Goal: Task Accomplishment & Management: Manage account settings

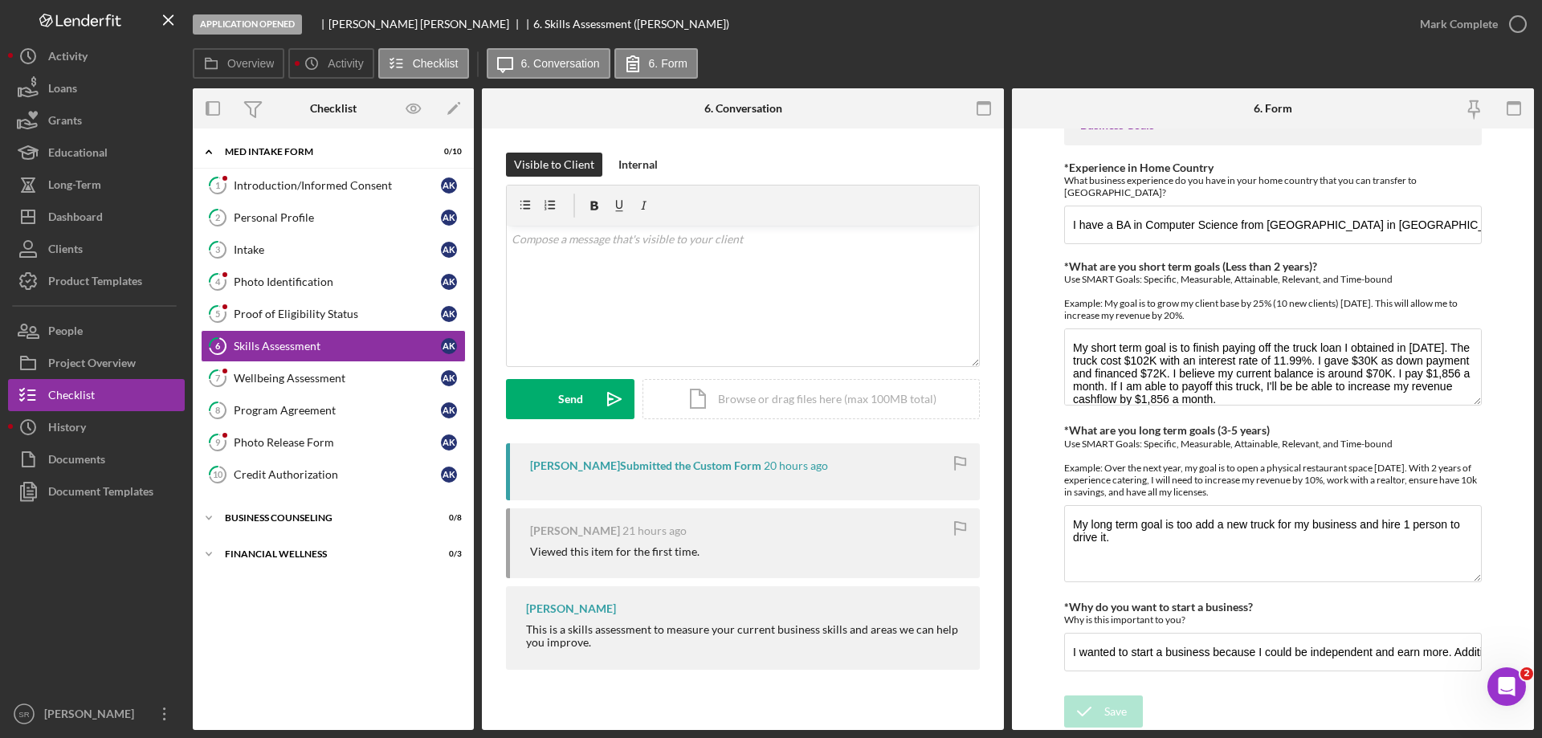
scroll to position [13, 0]
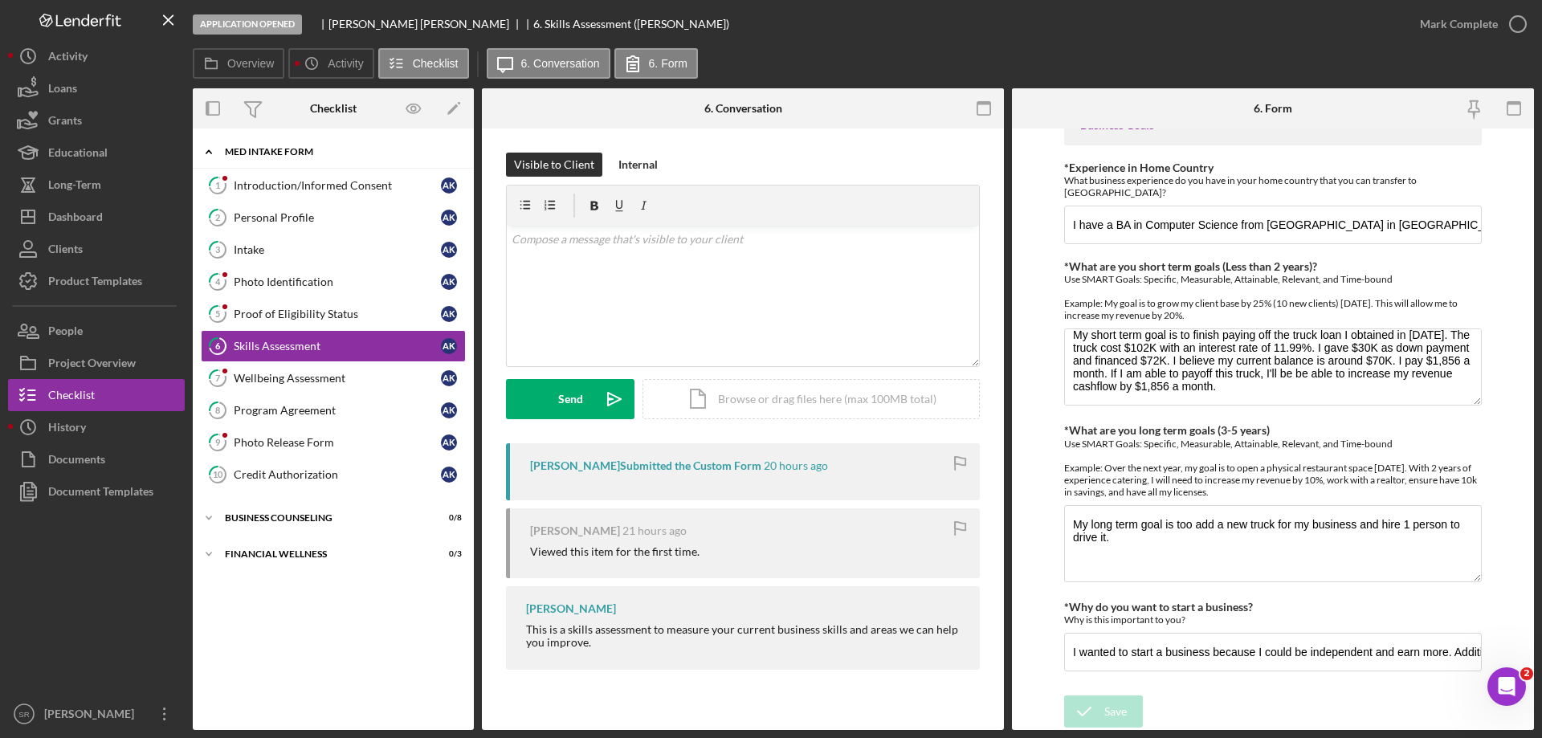
click at [390, 155] on div "MED Intake Form" at bounding box center [339, 152] width 229 height 10
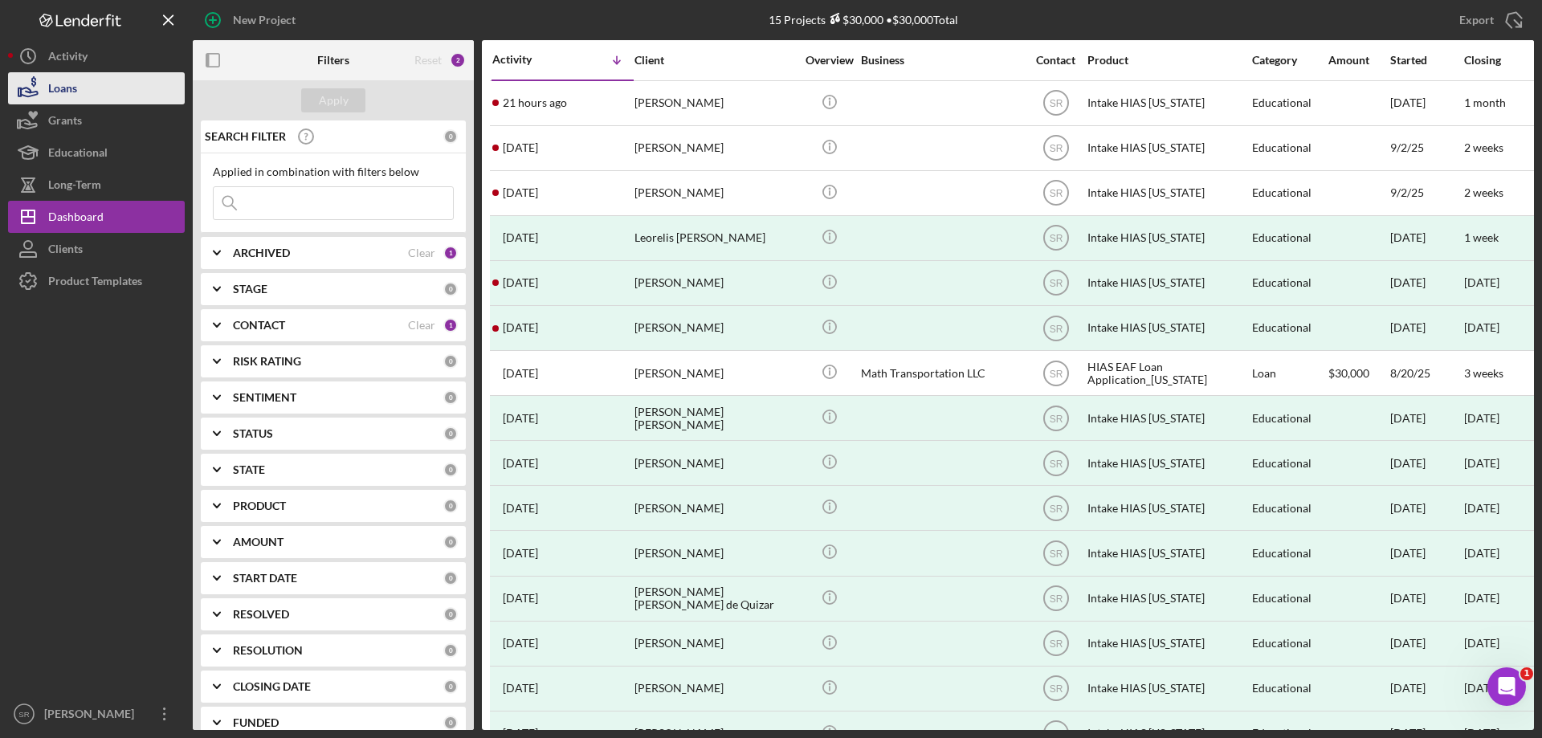
click at [73, 99] on div "Loans" at bounding box center [62, 90] width 29 height 36
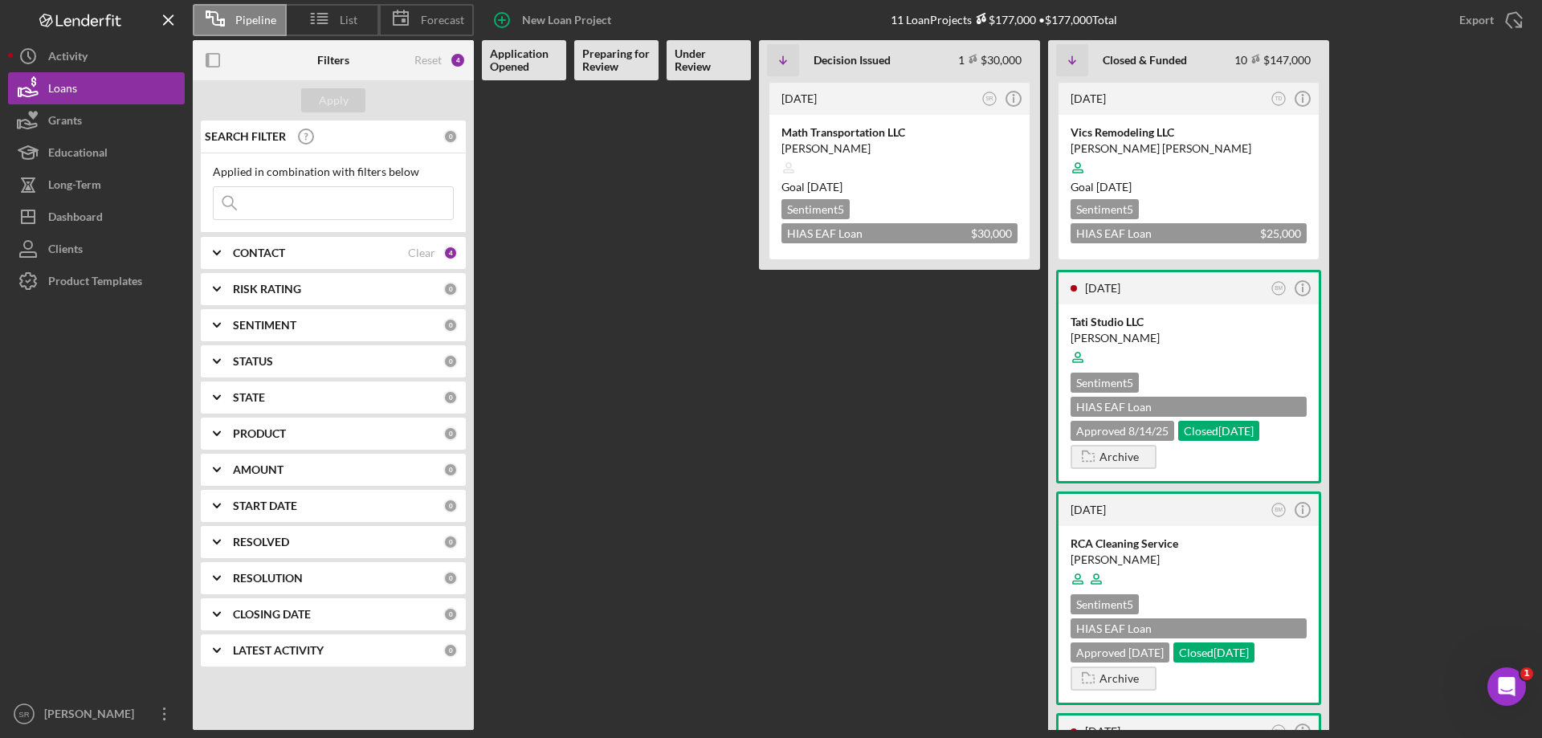
click at [246, 248] on b "CONTACT" at bounding box center [259, 252] width 52 height 13
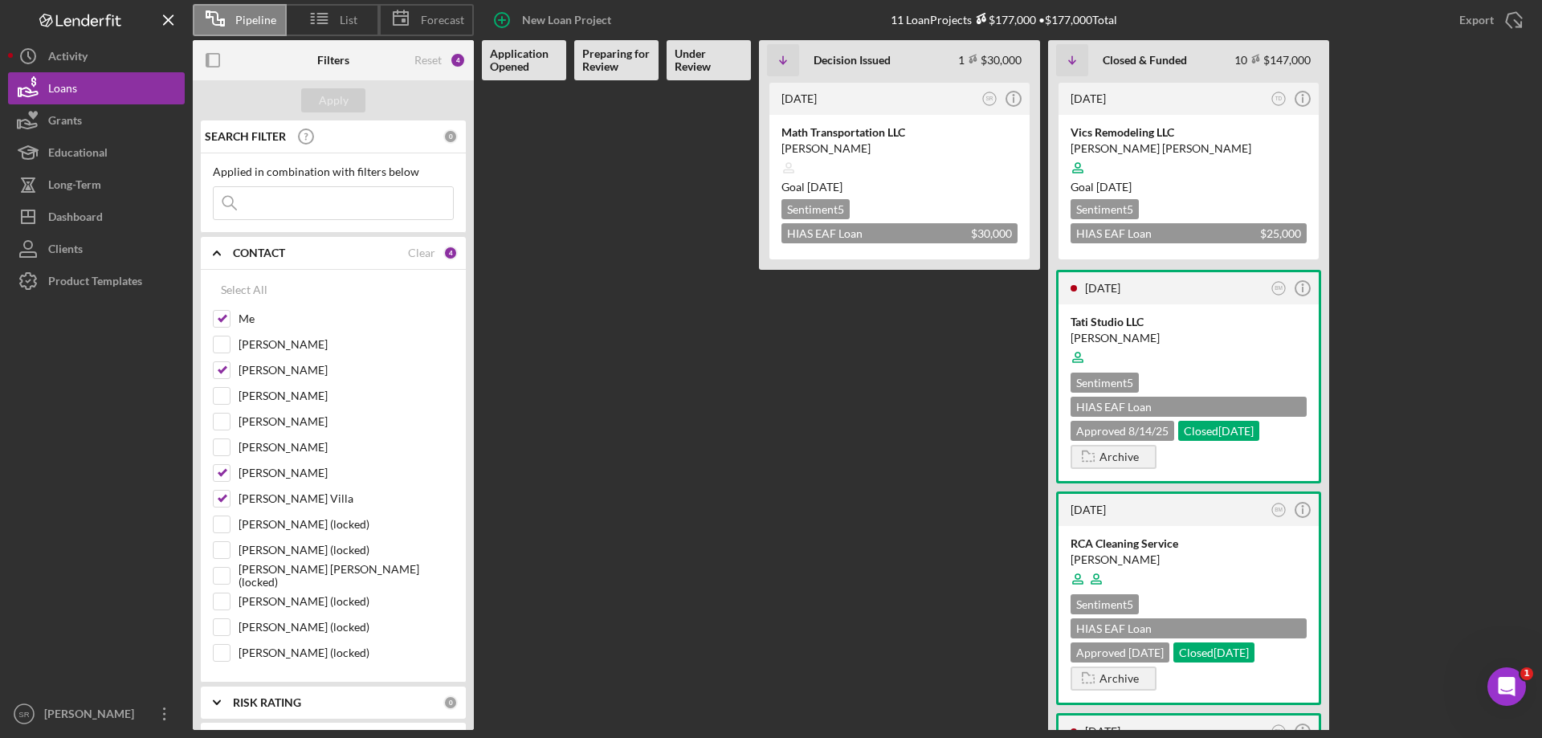
click at [269, 252] on b "CONTACT" at bounding box center [259, 252] width 52 height 13
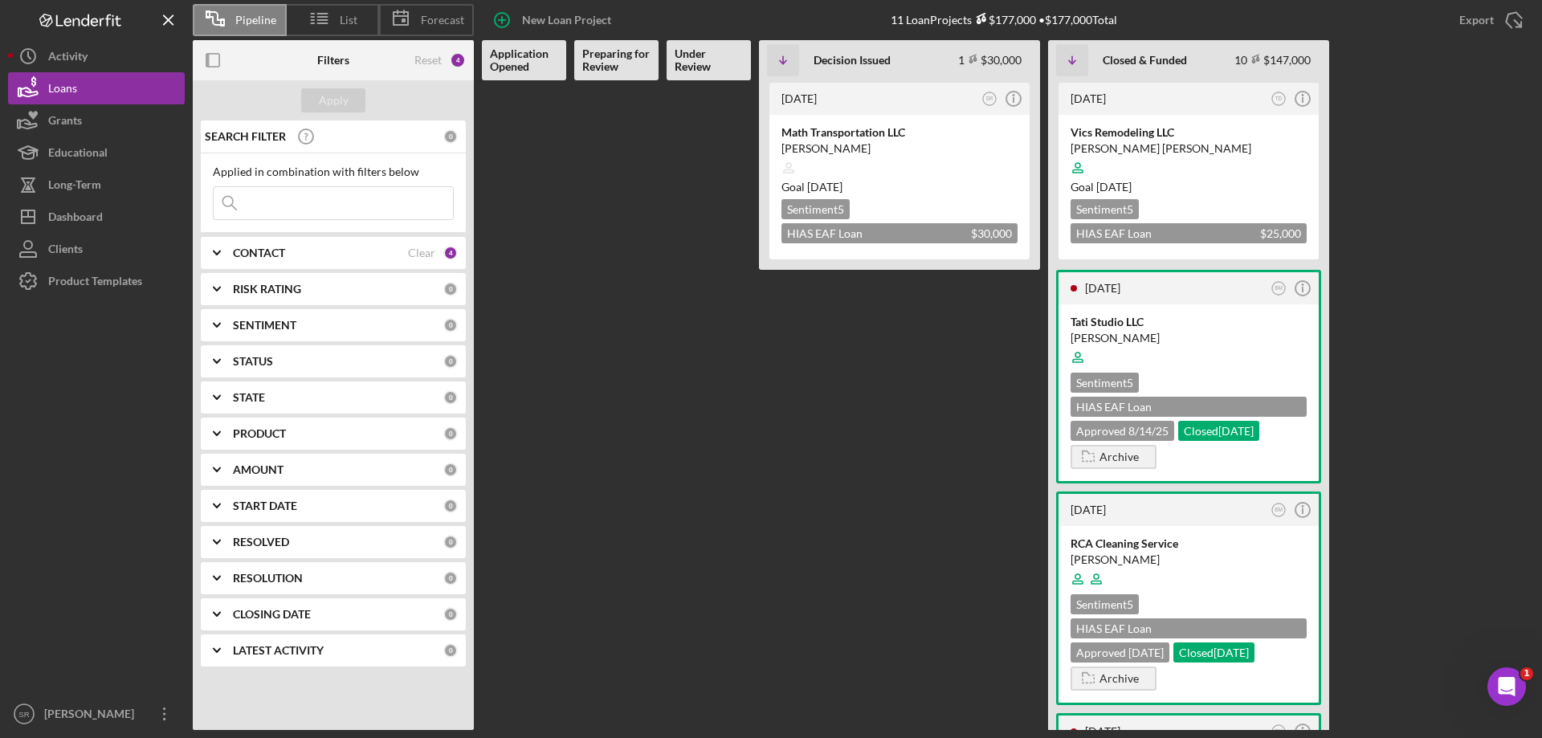
click at [279, 288] on b "RISK RATING" at bounding box center [267, 289] width 68 height 13
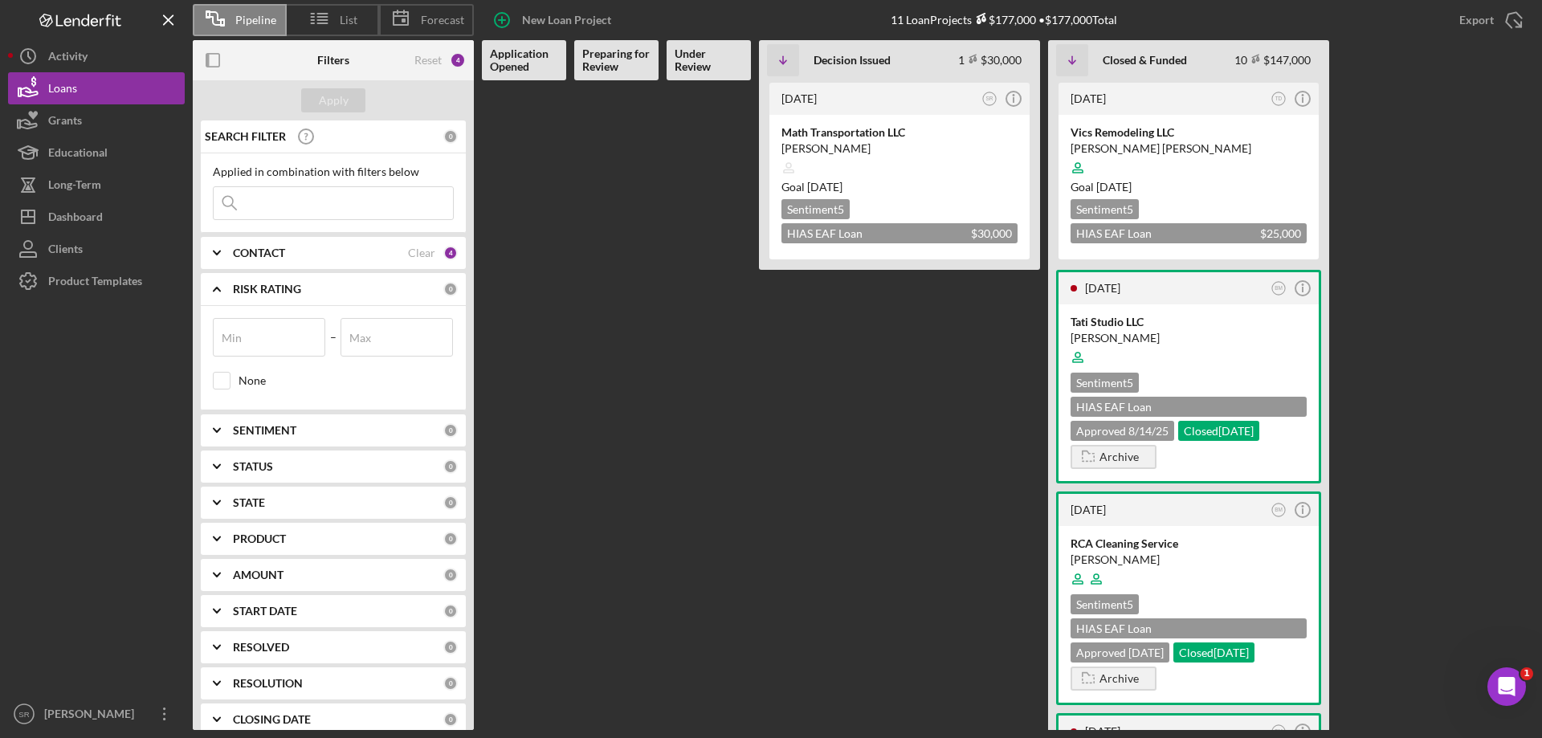
click at [279, 288] on b "RISK RATING" at bounding box center [267, 289] width 68 height 13
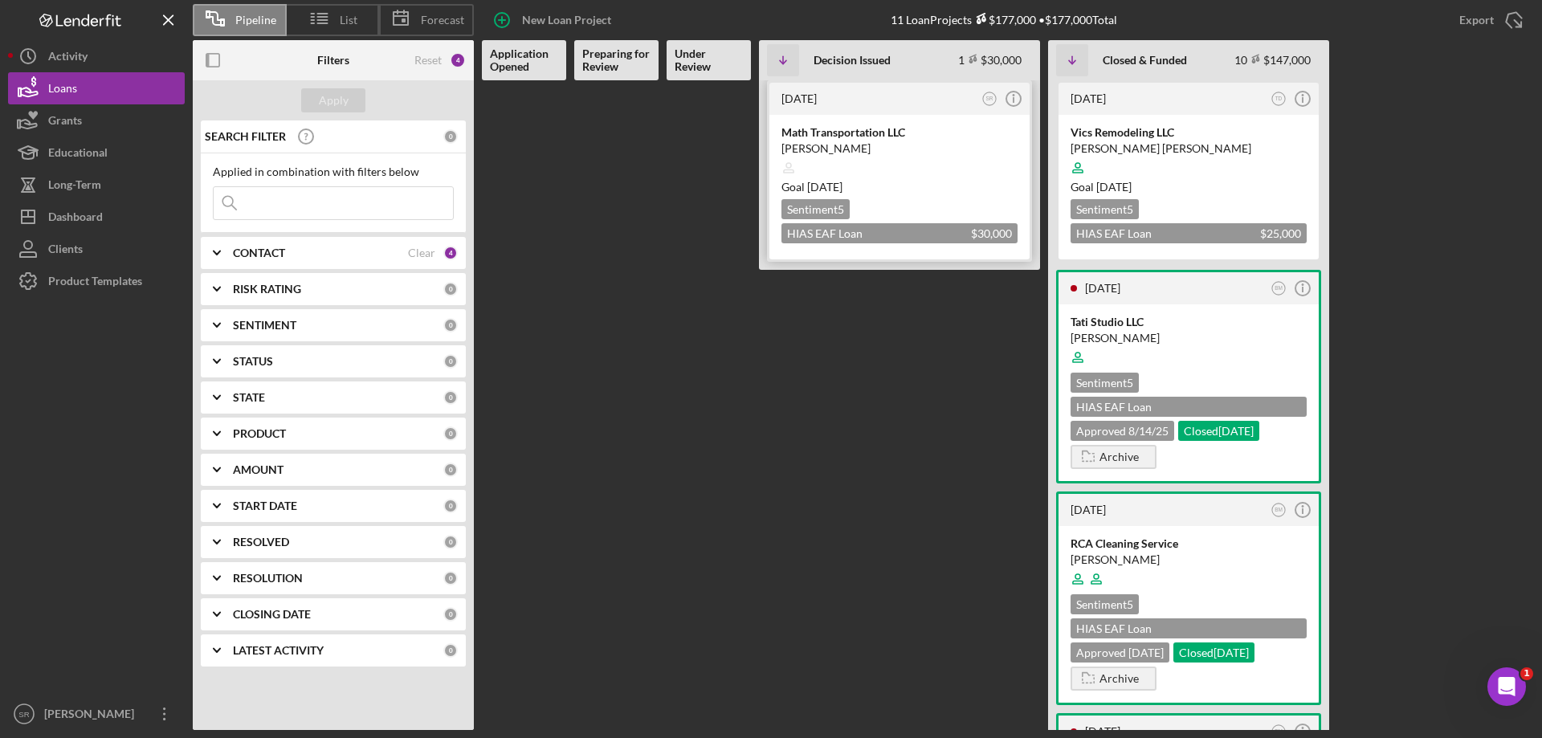
click at [965, 199] on div "Sentiment 5 HIAS EAF Loan Application_Ohio $30,000 $30,000" at bounding box center [899, 221] width 236 height 44
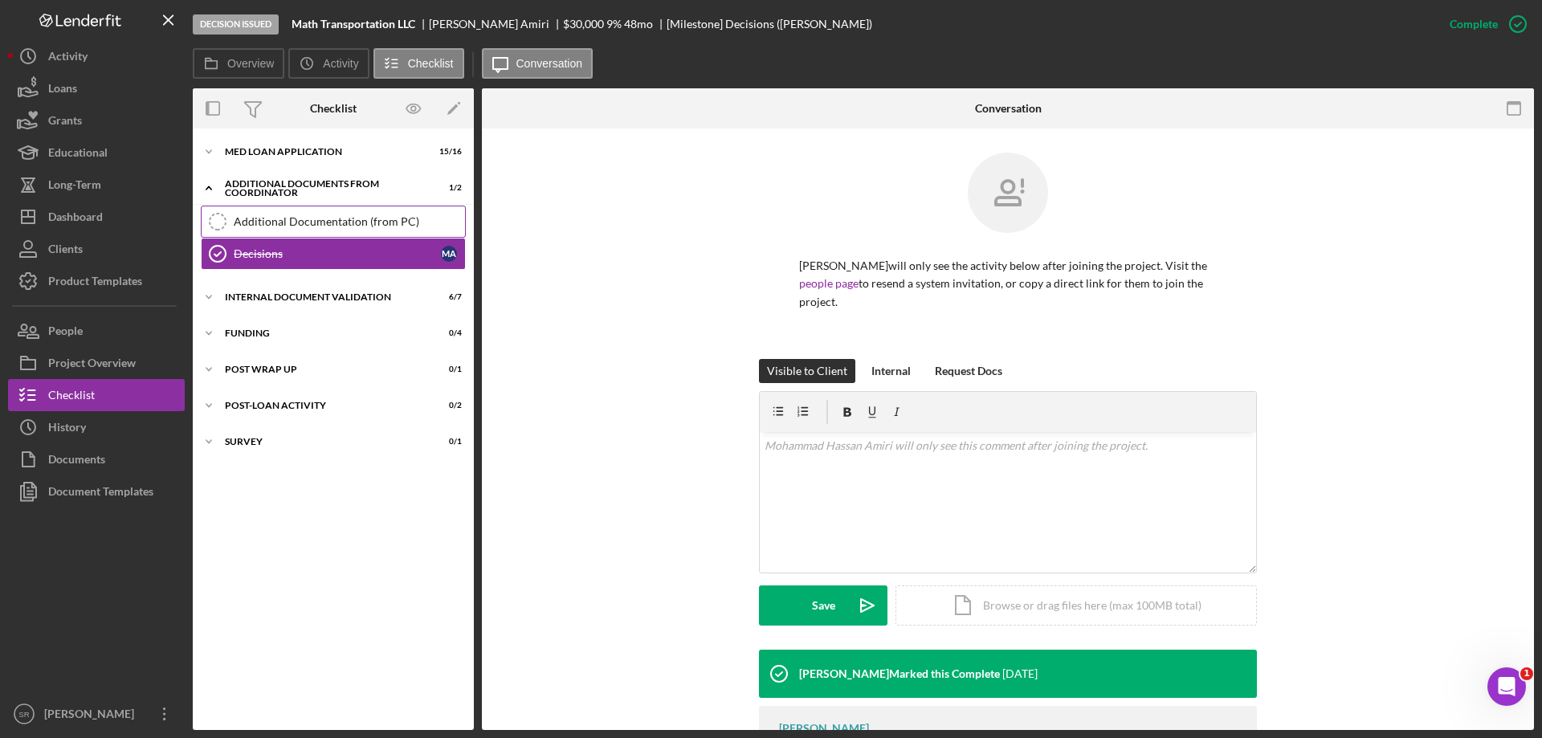
click at [399, 221] on div "Additional Documentation (from PC)" at bounding box center [349, 221] width 231 height 13
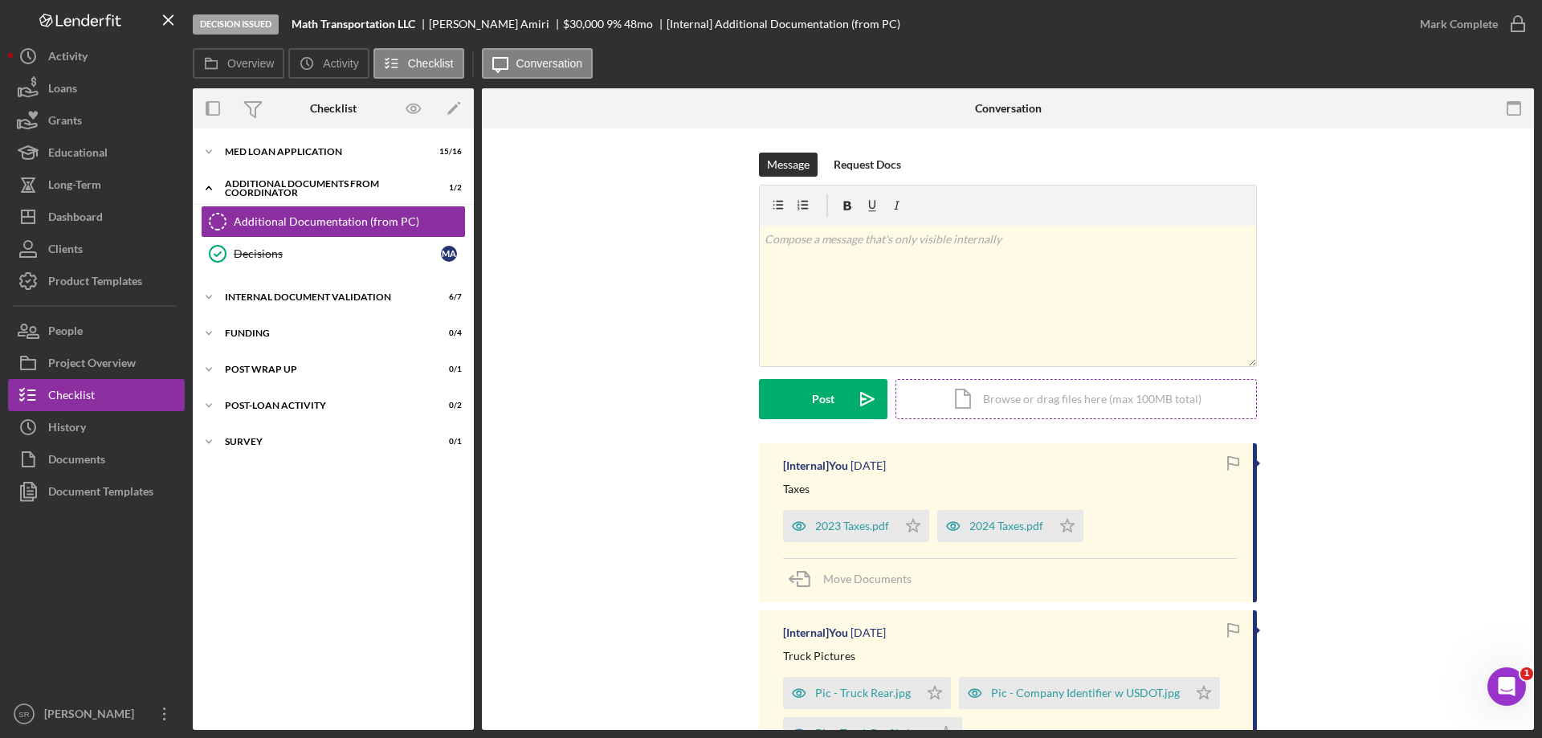
click at [965, 389] on div "Icon/Document Browse or drag files here (max 100MB total) Tap to choose files o…" at bounding box center [1075, 399] width 361 height 40
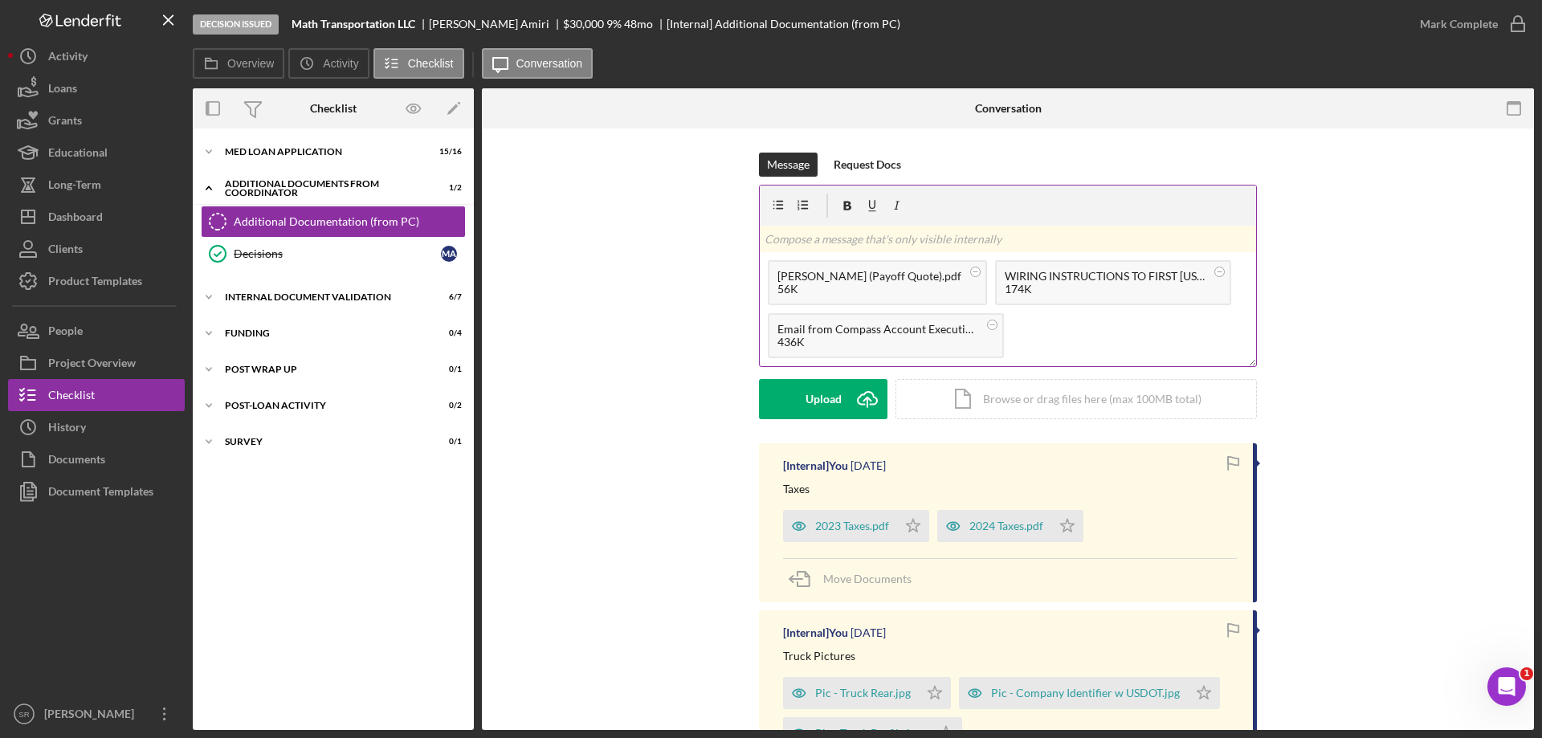
click at [1081, 252] on div "Mohammad Hassan Amiri (Payoff Quote).pdf 56K WIRING INSTRUCTIONS TO FIRST Tenne…" at bounding box center [1008, 309] width 496 height 114
click at [1073, 280] on div "Mohammad Hassan Amiri (Payoff Quote).pdf 56K WIRING INSTRUCTIONS TO FIRST Tenne…" at bounding box center [1008, 309] width 496 height 114
click at [1083, 252] on div "Mohammad Hassan Amiri (Payoff Quote).pdf 56K WIRING INSTRUCTIONS TO FIRST Tenne…" at bounding box center [1008, 309] width 496 height 114
click at [817, 402] on div "Upload" at bounding box center [823, 399] width 36 height 40
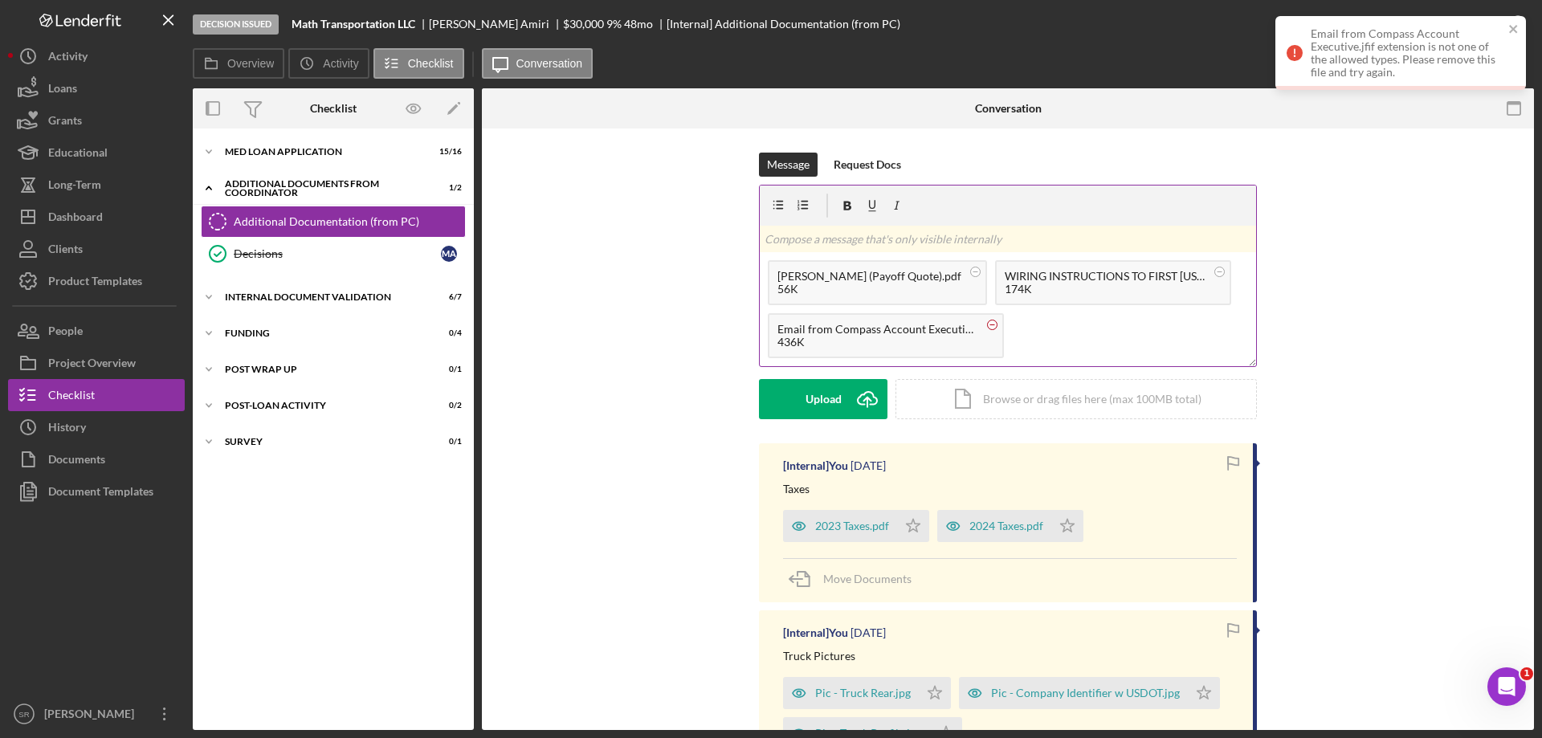
click at [992, 324] on circle at bounding box center [993, 325] width 10 height 10
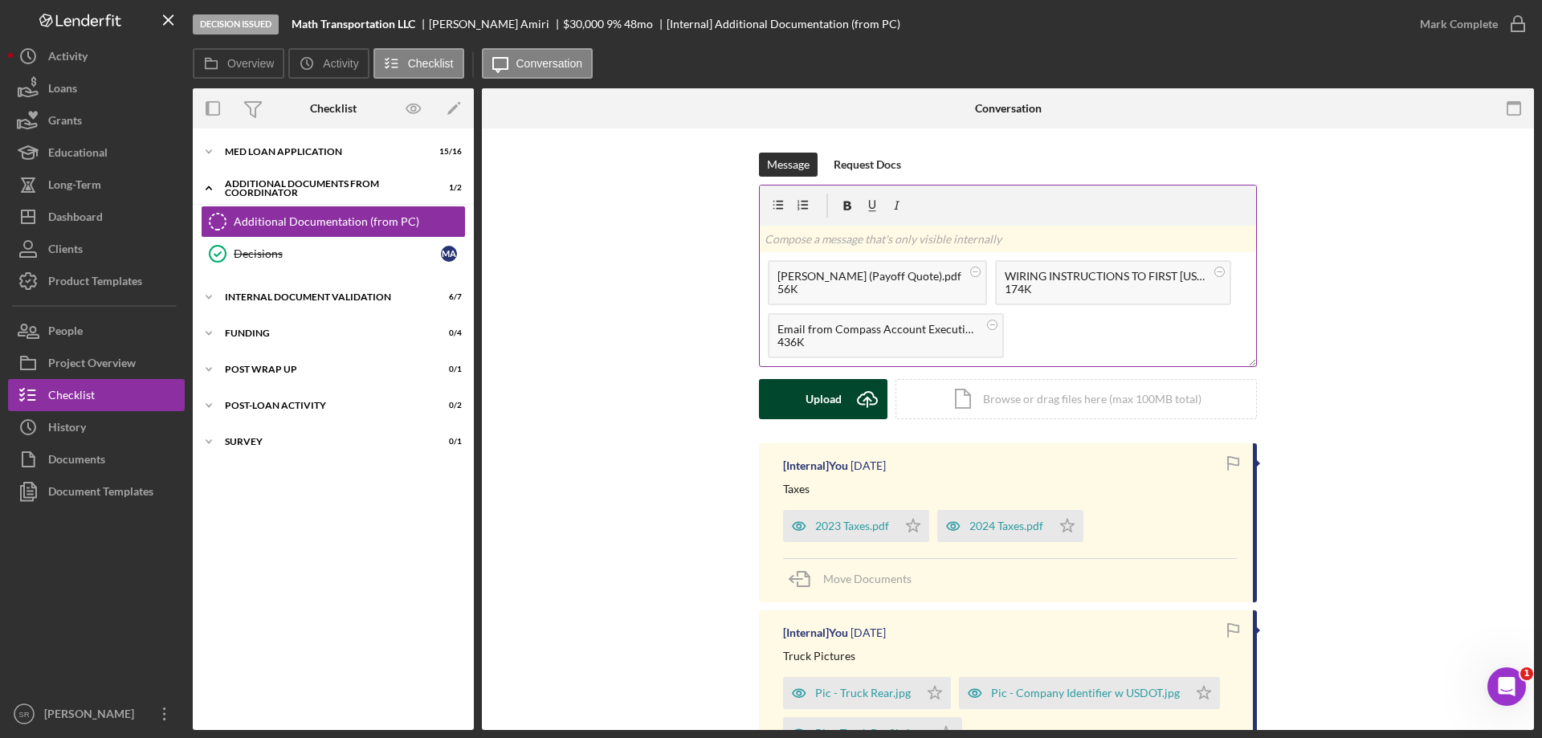
click at [800, 406] on button "Upload Icon/Upload" at bounding box center [823, 399] width 128 height 40
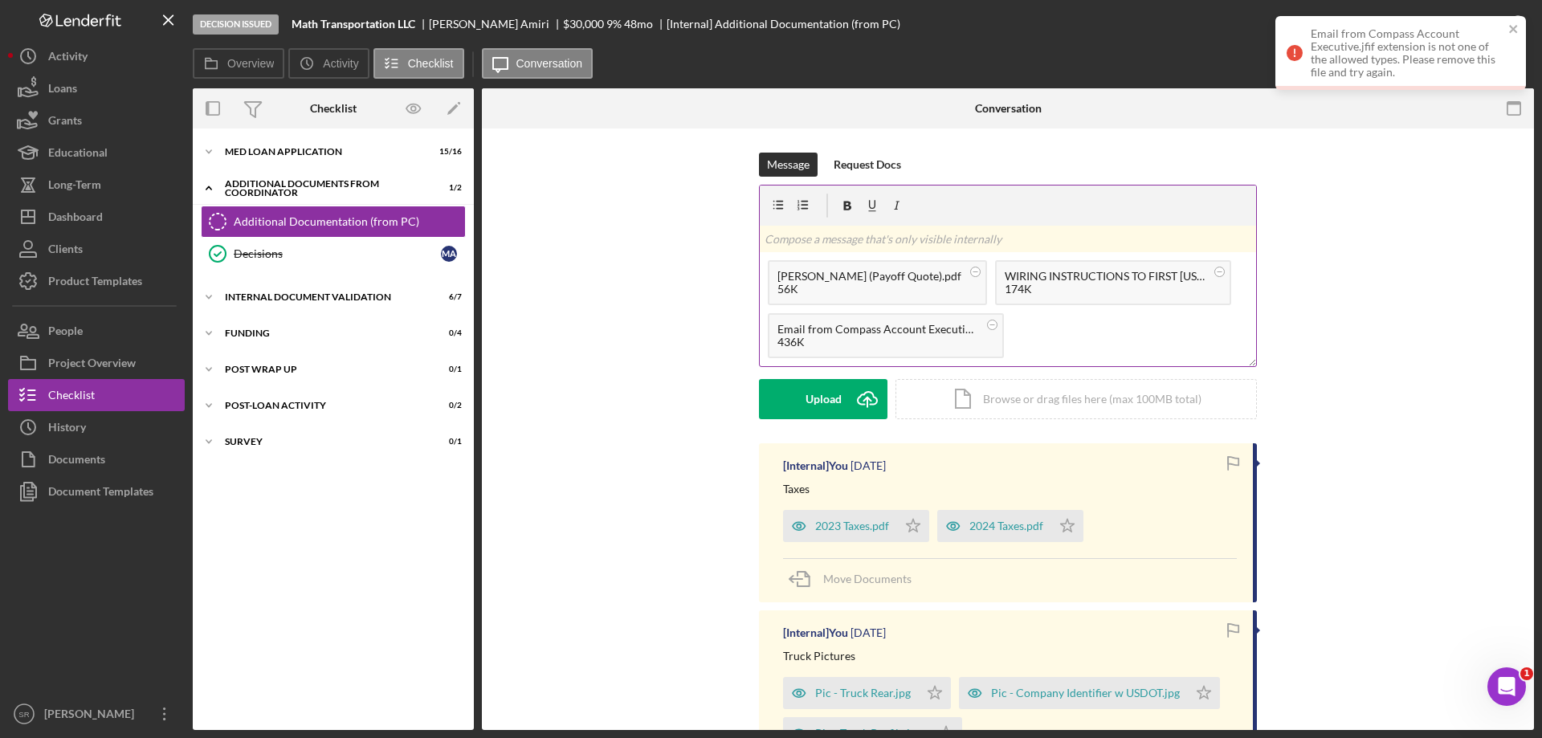
click at [1522, 25] on div "Email from Compass Account Executive.jfif extension is not one of the allowed t…" at bounding box center [1400, 53] width 251 height 74
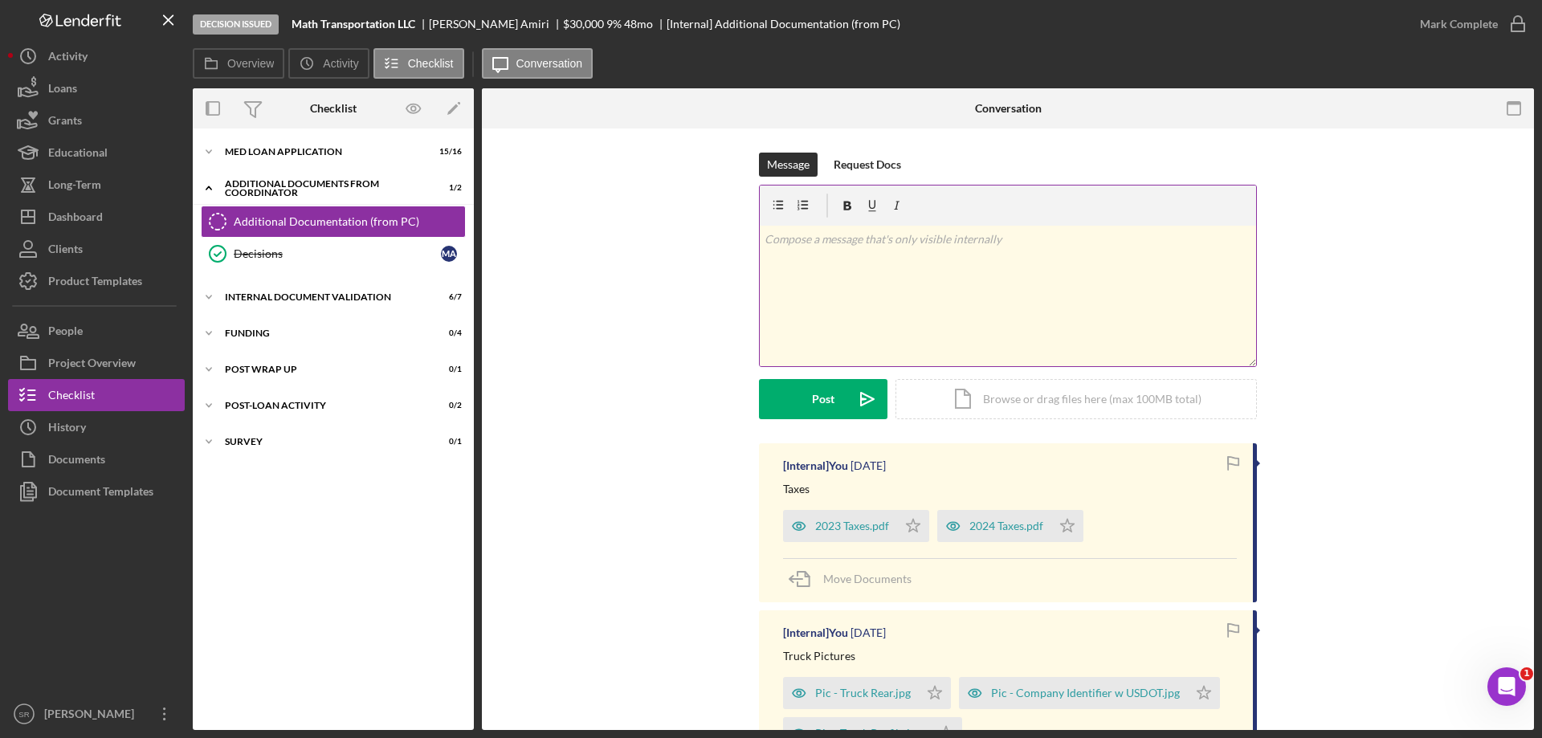
click at [1143, 322] on div "v Color teal Color pink Remove color Add row above Add row below Add column bef…" at bounding box center [1008, 296] width 496 height 141
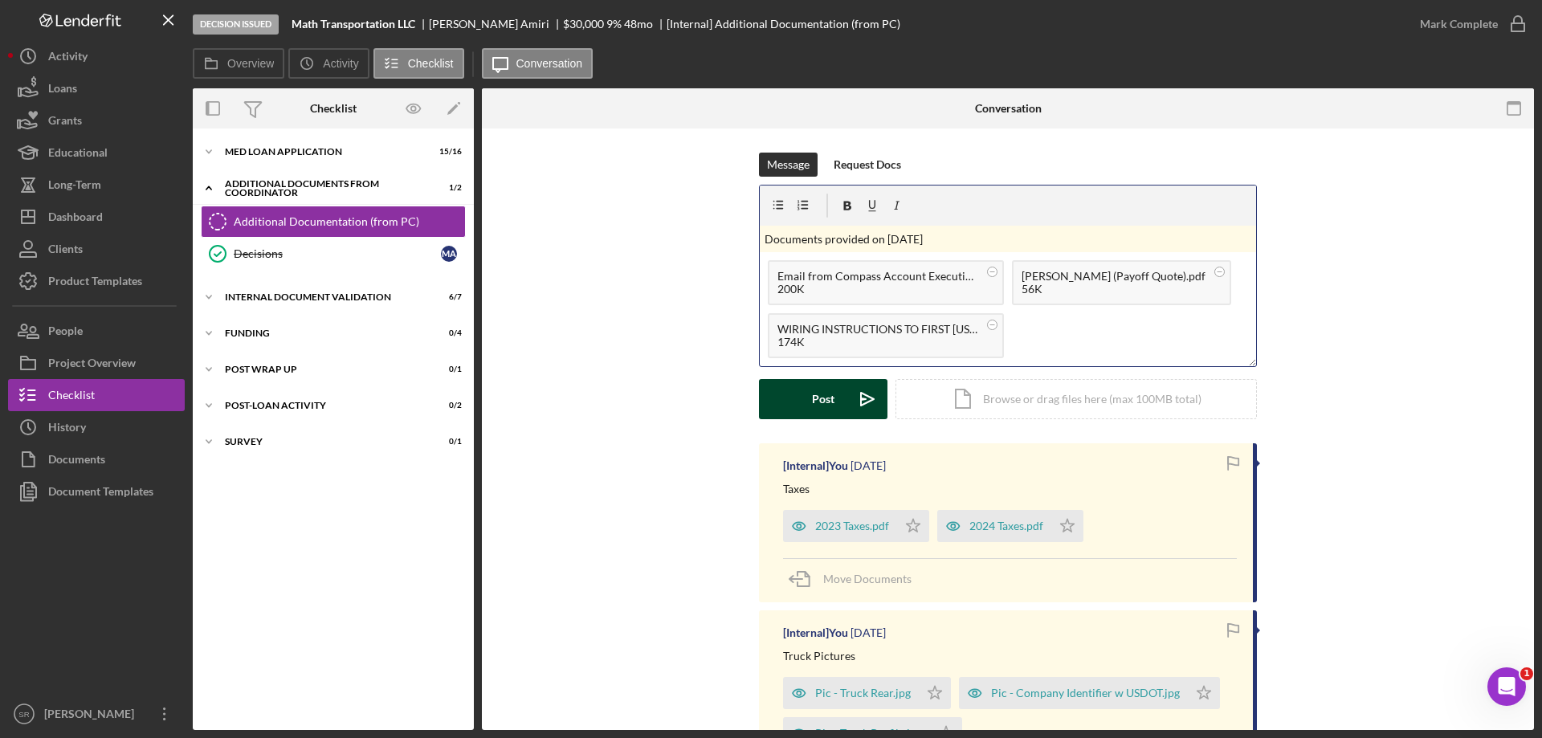
click at [837, 404] on button "Post Icon/icon-invite-send" at bounding box center [823, 399] width 128 height 40
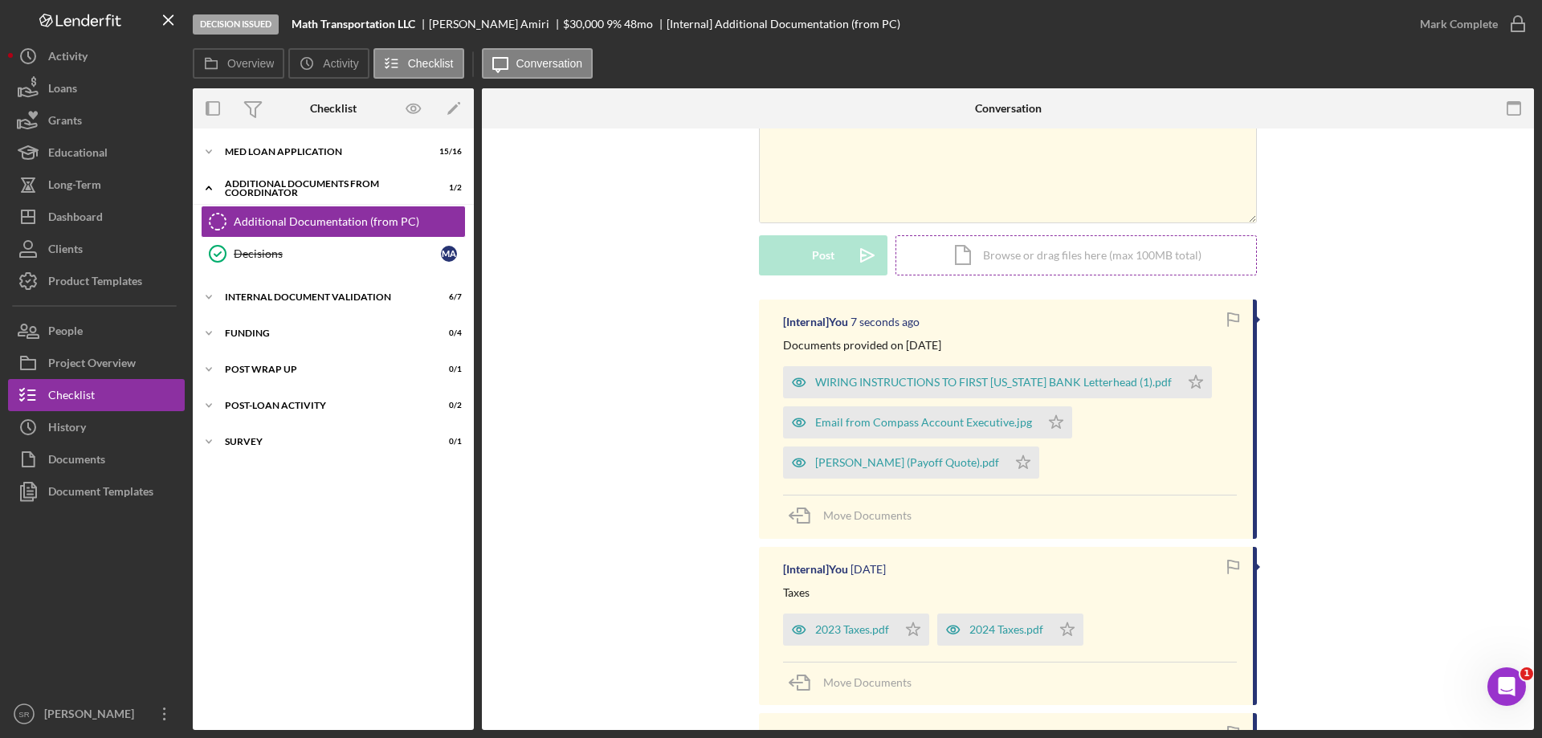
scroll to position [161, 0]
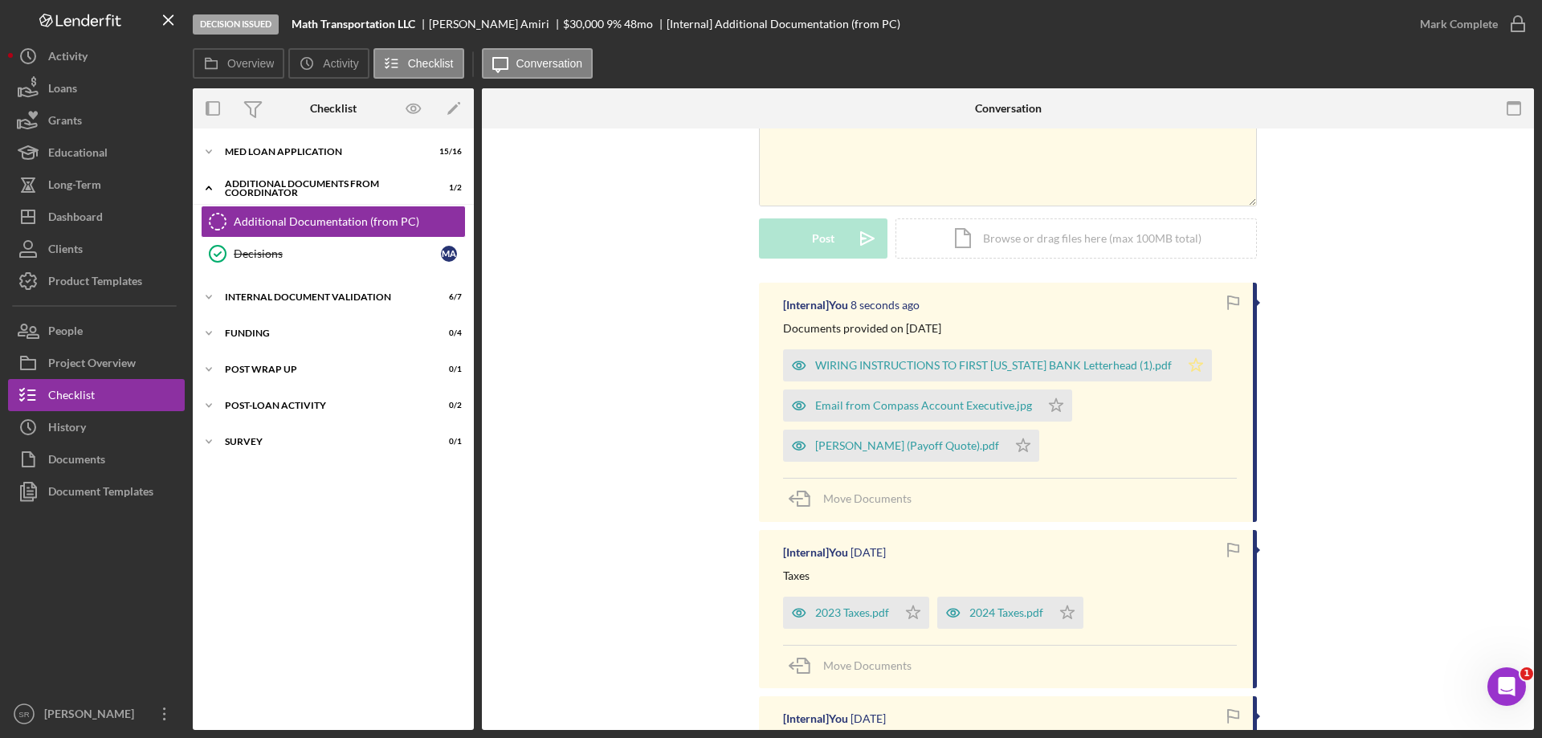
click at [1194, 368] on icon "Icon/Star" at bounding box center [1195, 365] width 32 height 32
click at [1046, 407] on icon "Icon/Star" at bounding box center [1056, 405] width 32 height 32
click at [1039, 448] on icon "Icon/Star" at bounding box center [1023, 446] width 32 height 32
click at [354, 192] on div "Additional Documents from Coordinator" at bounding box center [339, 188] width 229 height 10
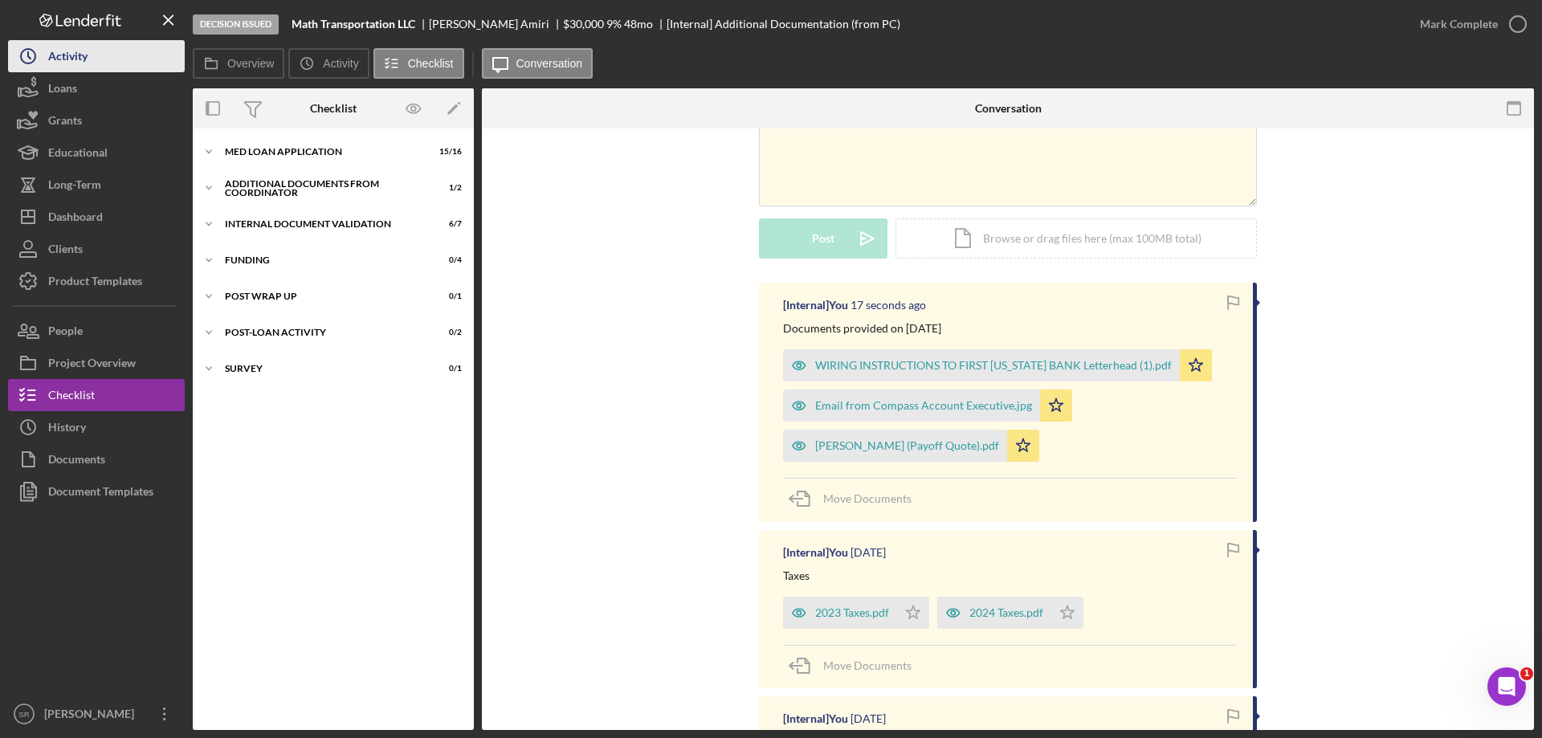
click at [65, 51] on div "Activity" at bounding box center [67, 58] width 39 height 36
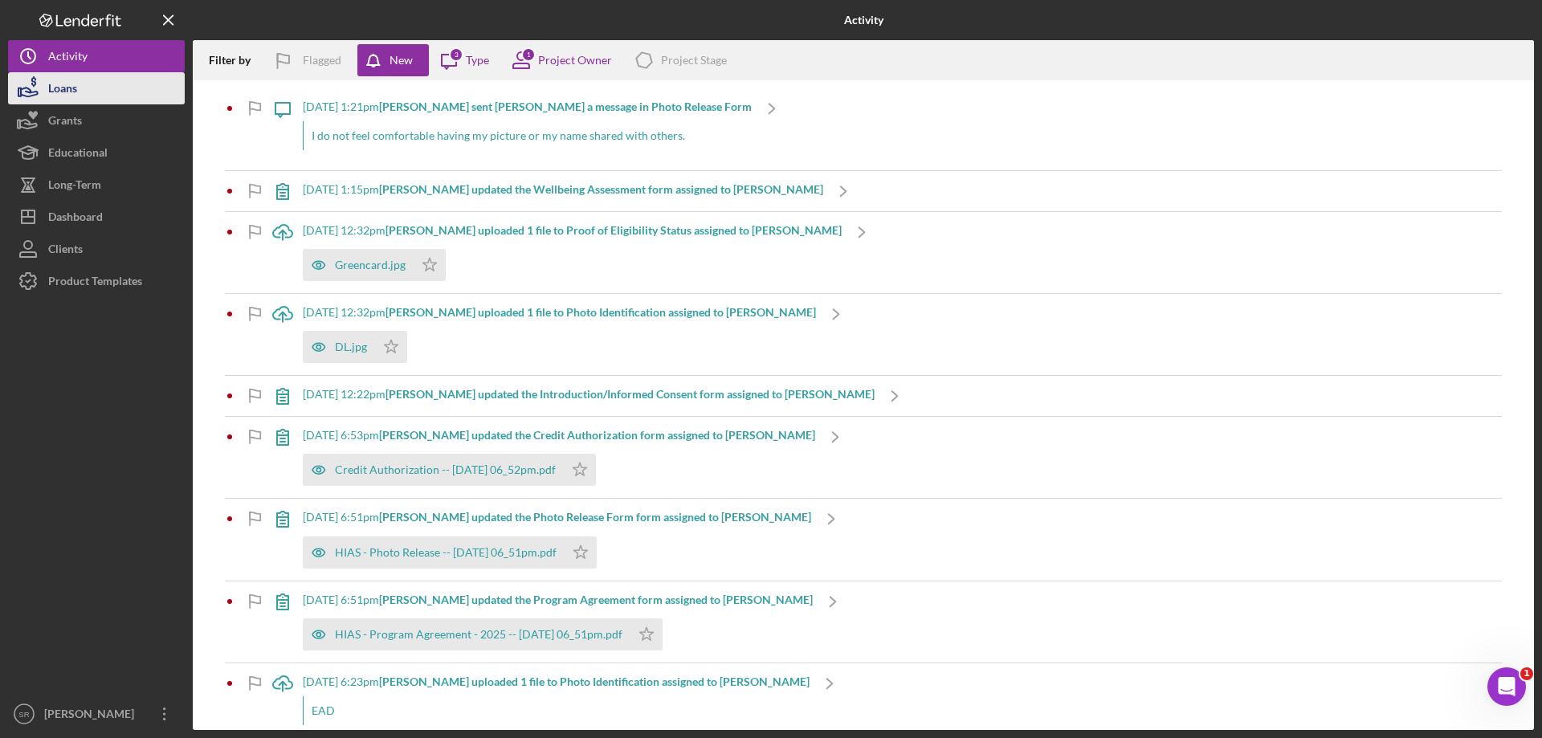
click at [51, 97] on div "Loans" at bounding box center [62, 90] width 29 height 36
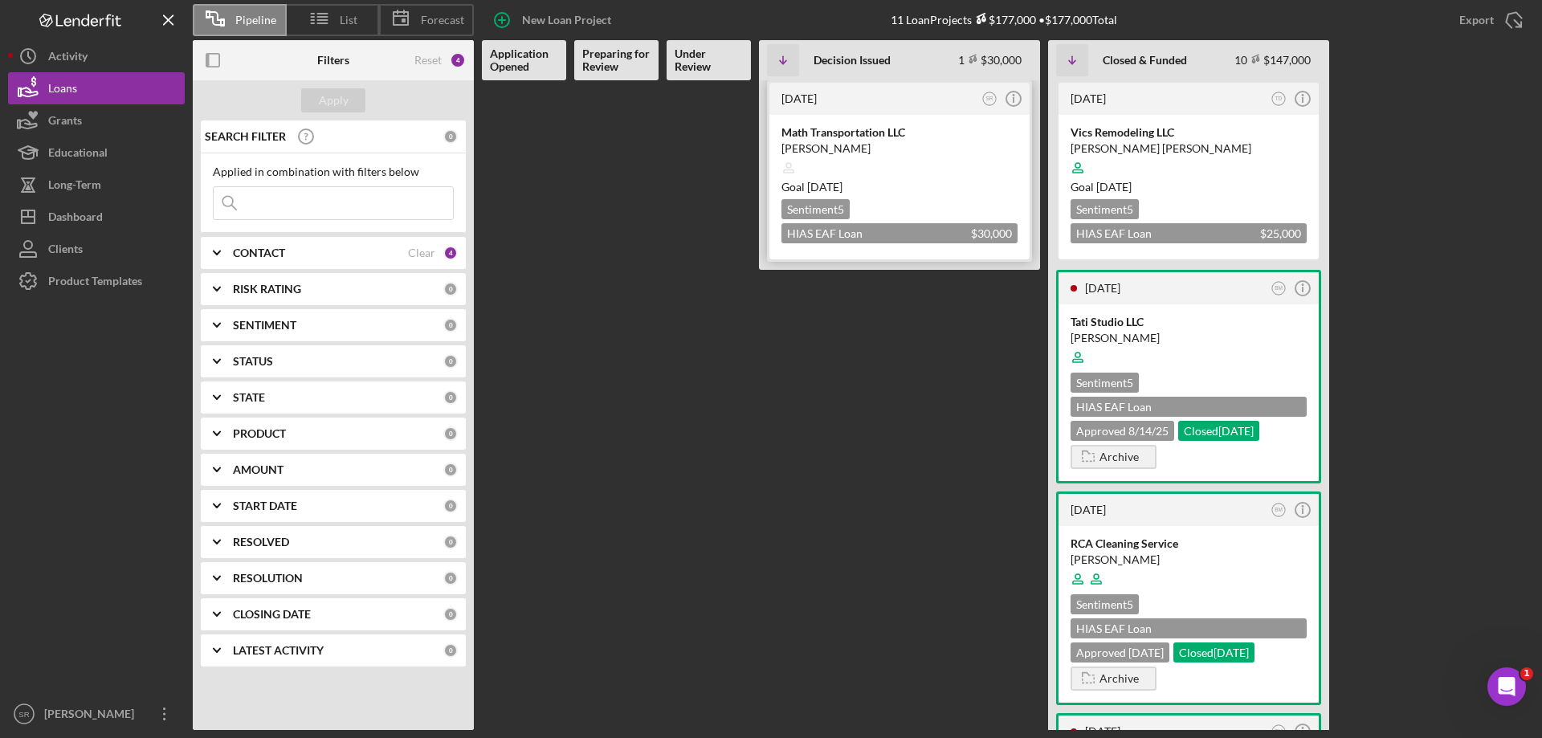
click at [842, 186] on time "3 weeks from now" at bounding box center [824, 187] width 35 height 14
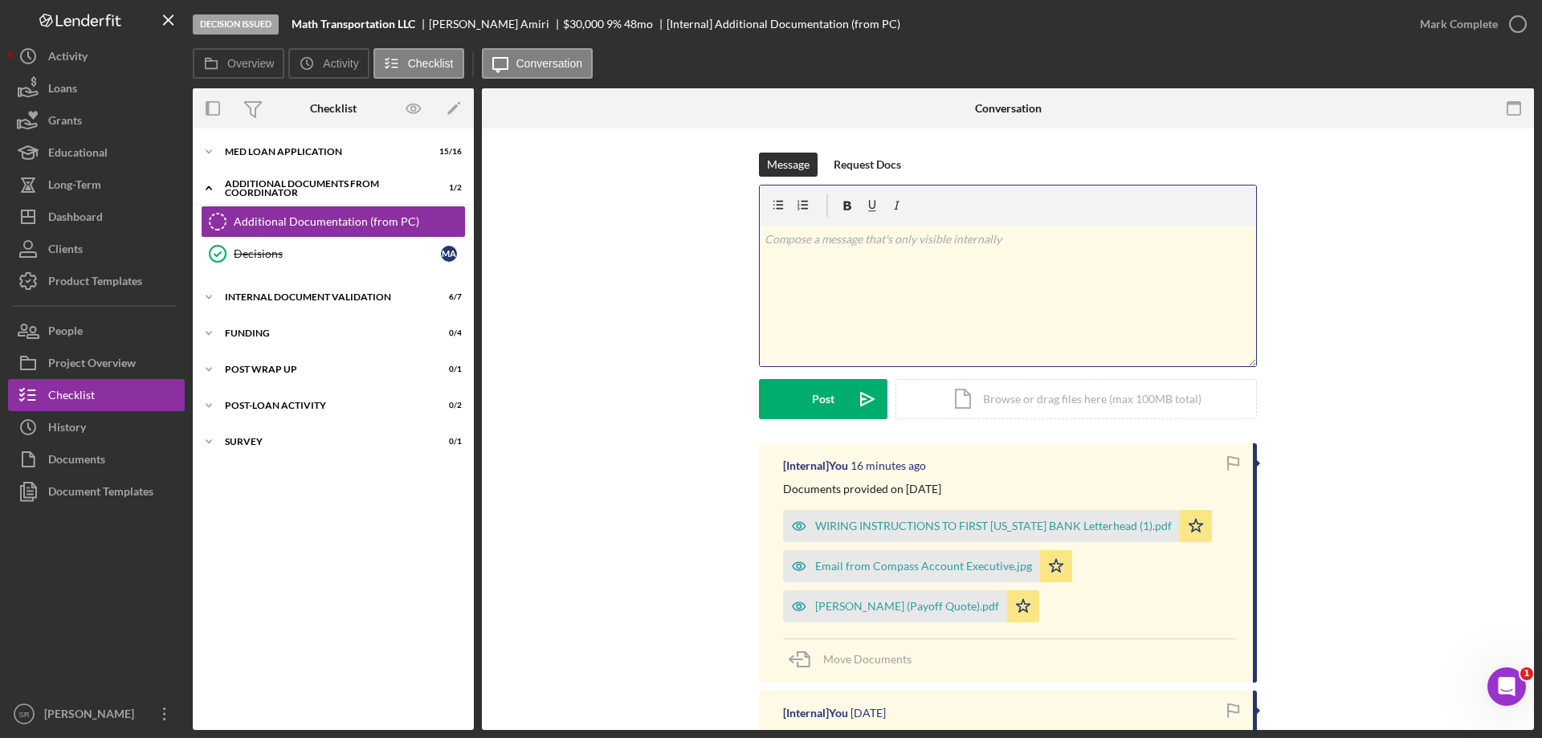
click at [939, 322] on div "v Color teal Color pink Remove color Add row above Add row below Add column bef…" at bounding box center [1008, 296] width 496 height 141
click at [1030, 414] on div "Icon/Document Browse or drag files here (max 100MB total) Tap to choose files o…" at bounding box center [1075, 399] width 361 height 40
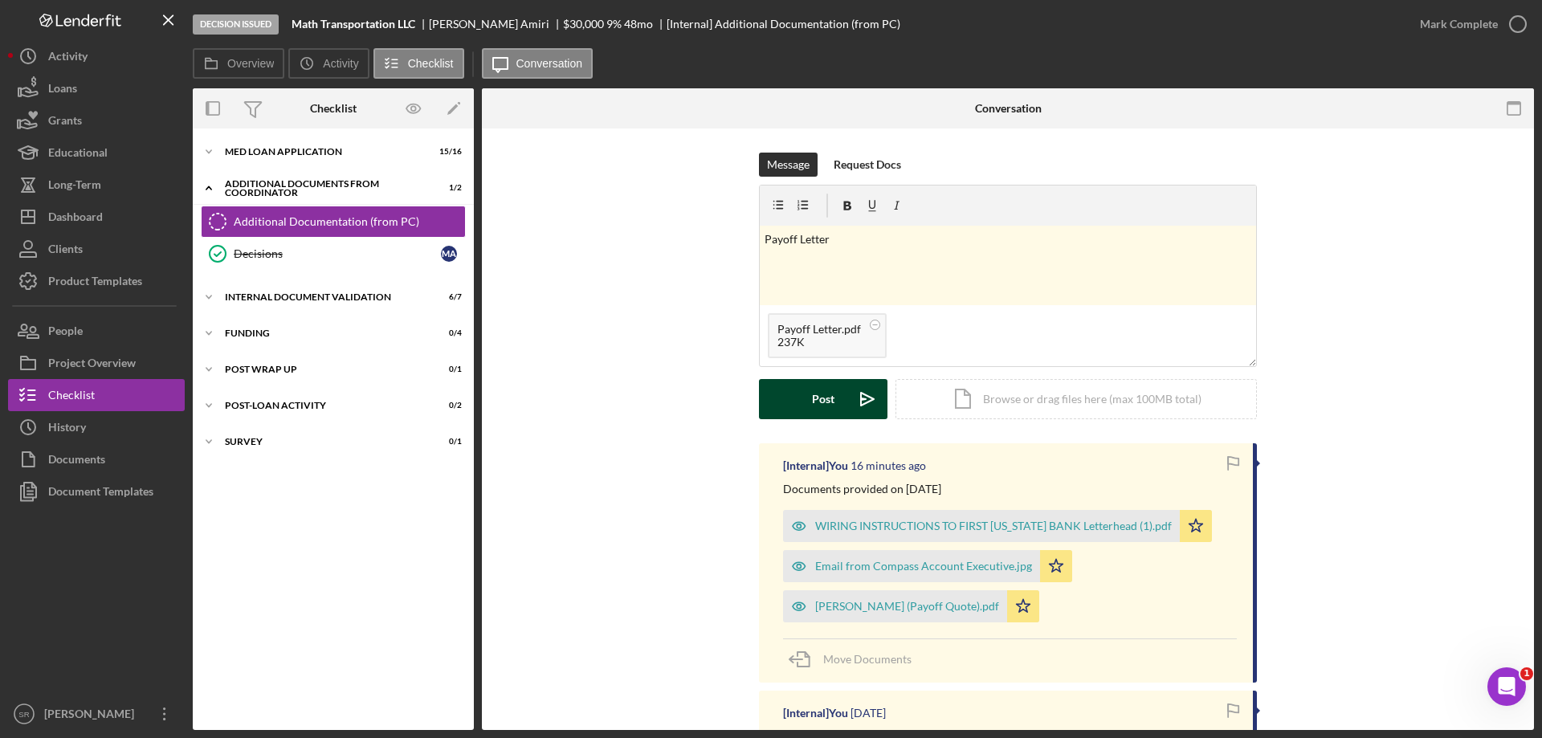
click at [812, 405] on div "Post" at bounding box center [823, 399] width 22 height 40
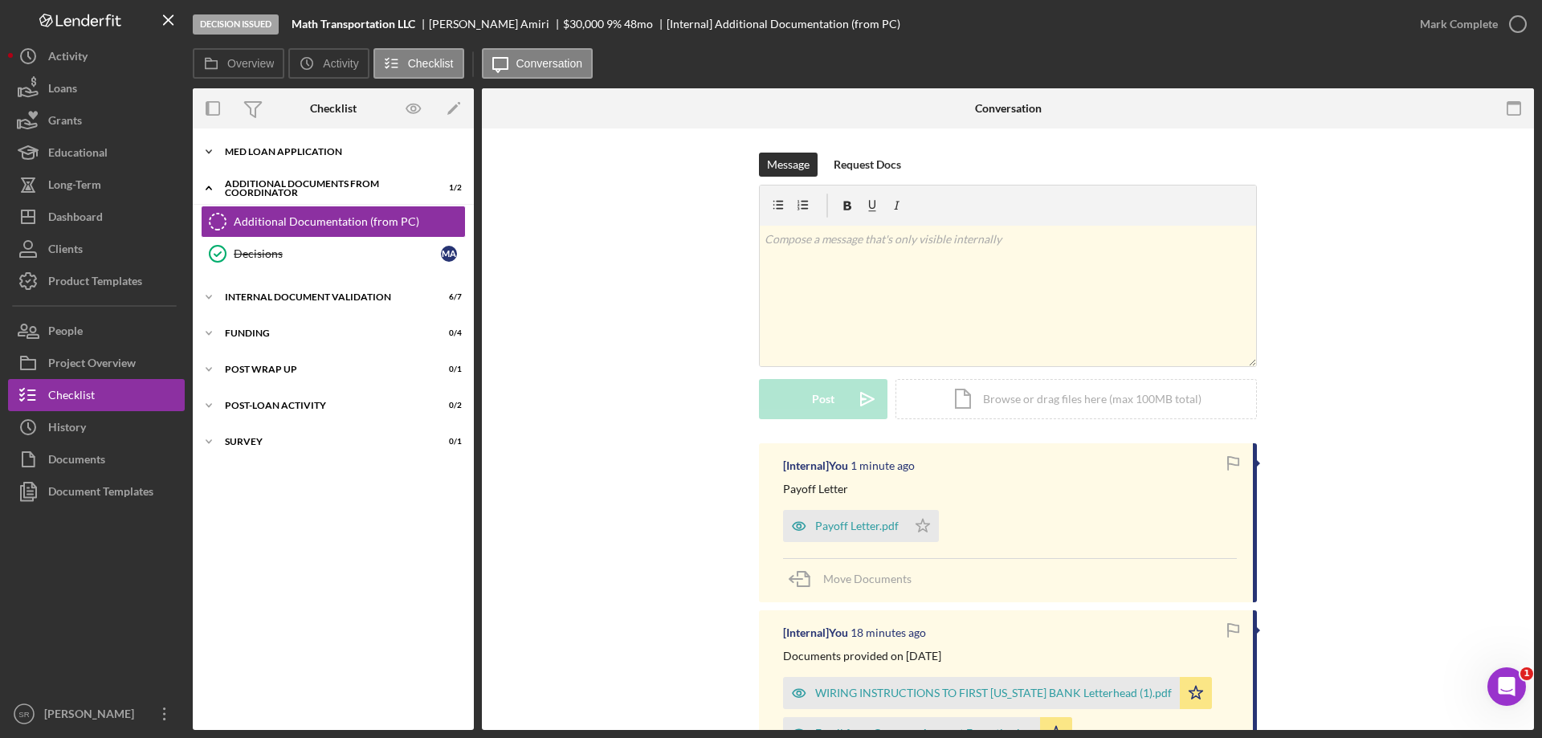
click at [271, 165] on div "Icon/Expander MED Loan Application 15 / 16" at bounding box center [333, 152] width 281 height 32
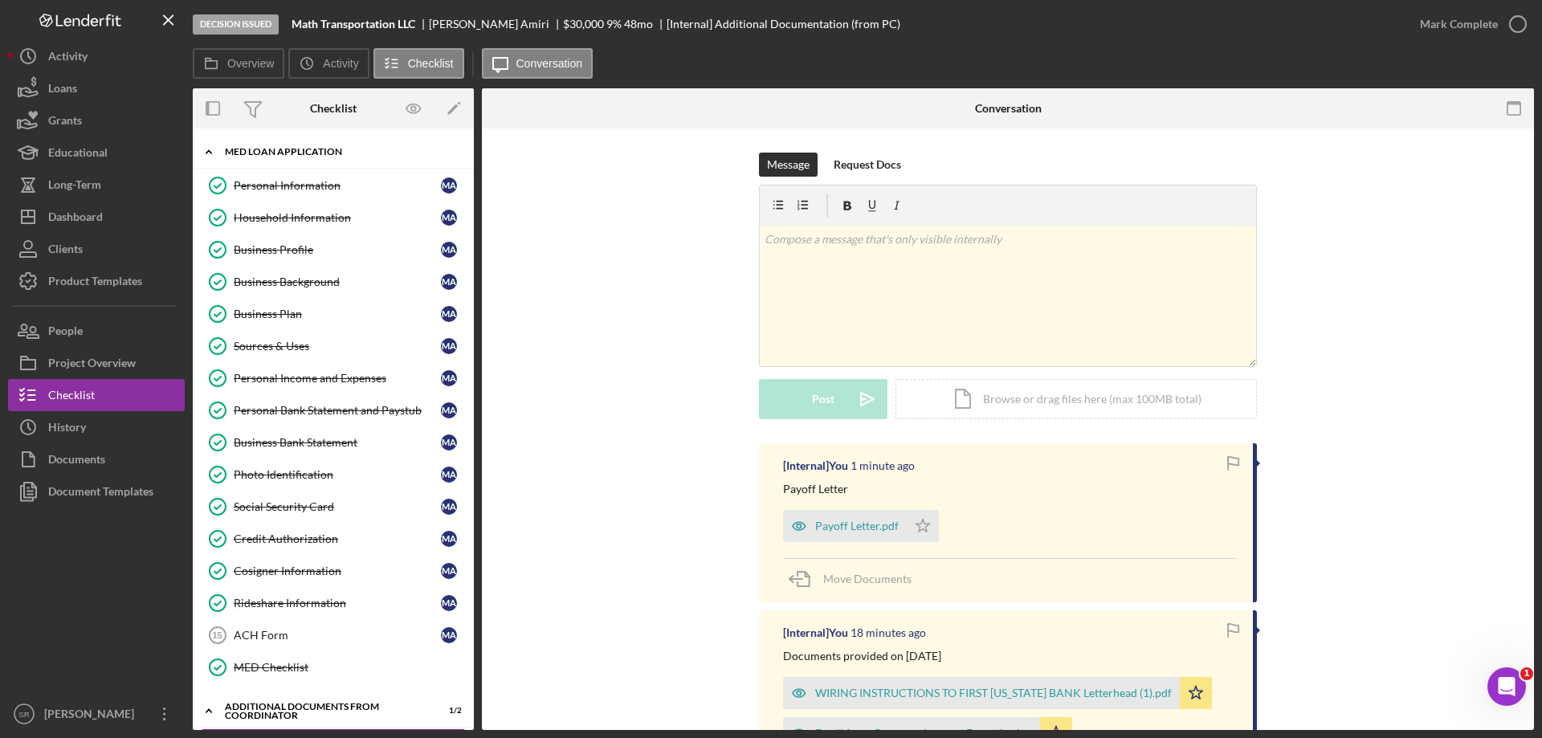
click at [242, 146] on div "Icon/Expander MED Loan Application 15 / 16" at bounding box center [333, 152] width 281 height 33
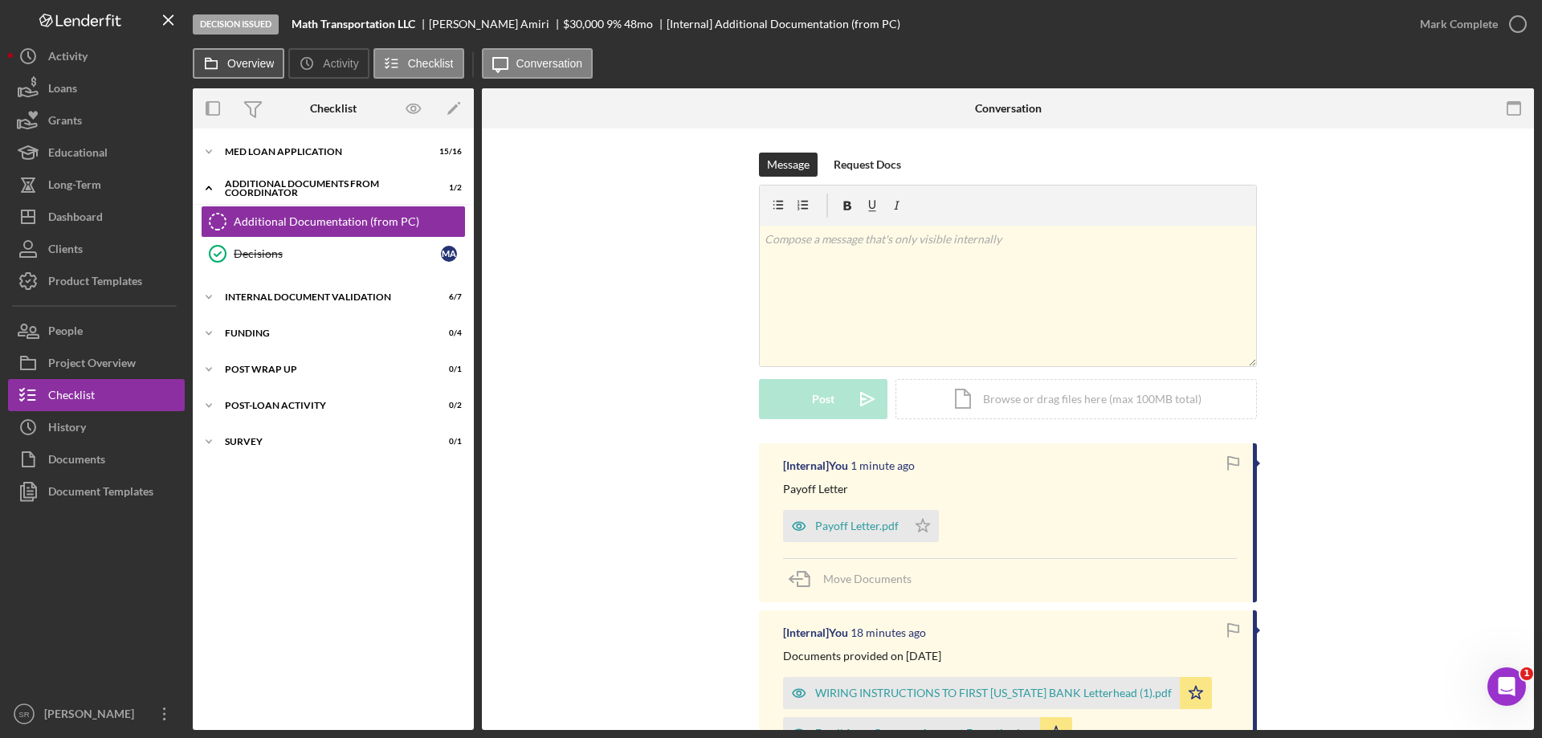
click at [237, 64] on label "Overview" at bounding box center [250, 63] width 47 height 13
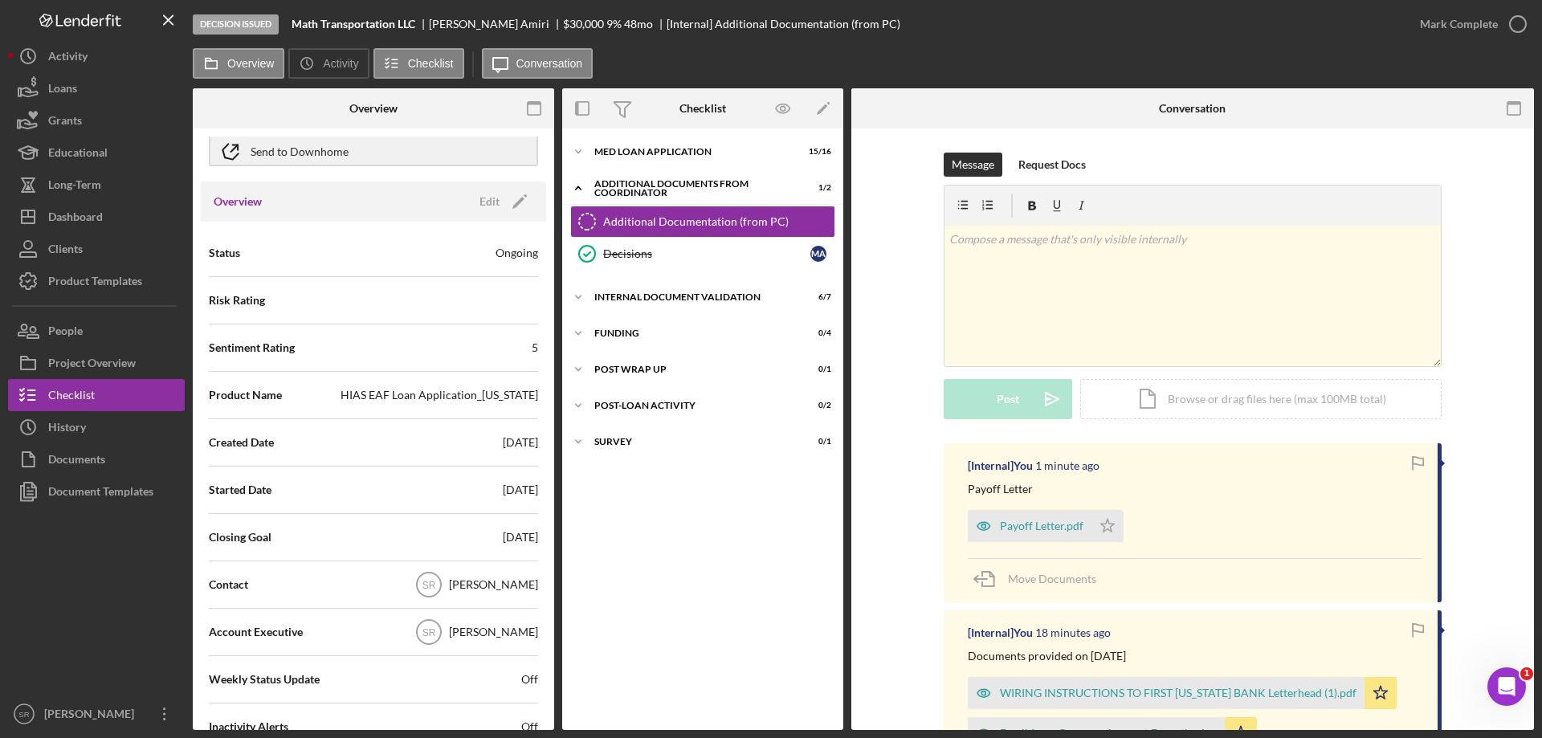
scroll to position [321, 0]
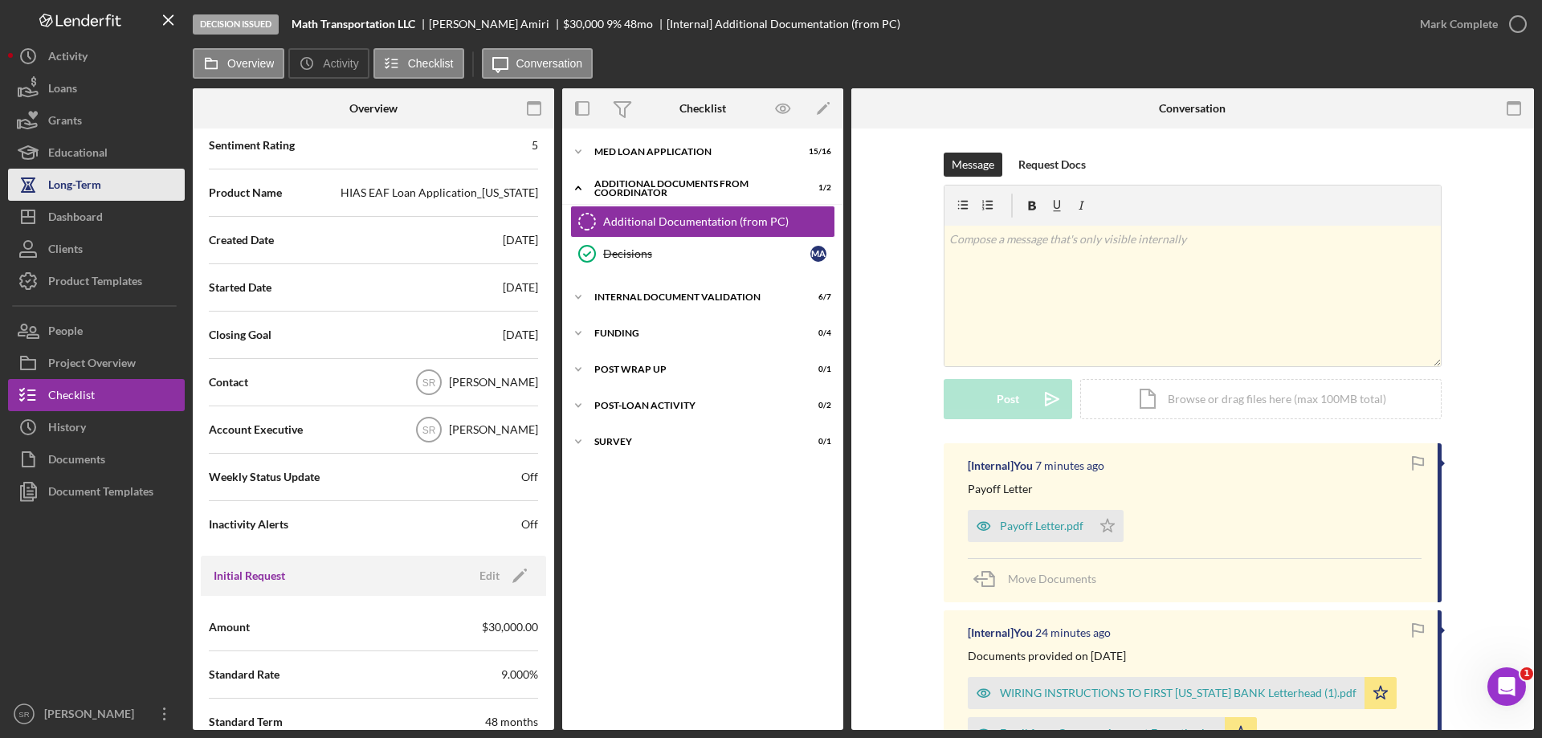
click at [75, 176] on div "Long-Term" at bounding box center [74, 187] width 53 height 36
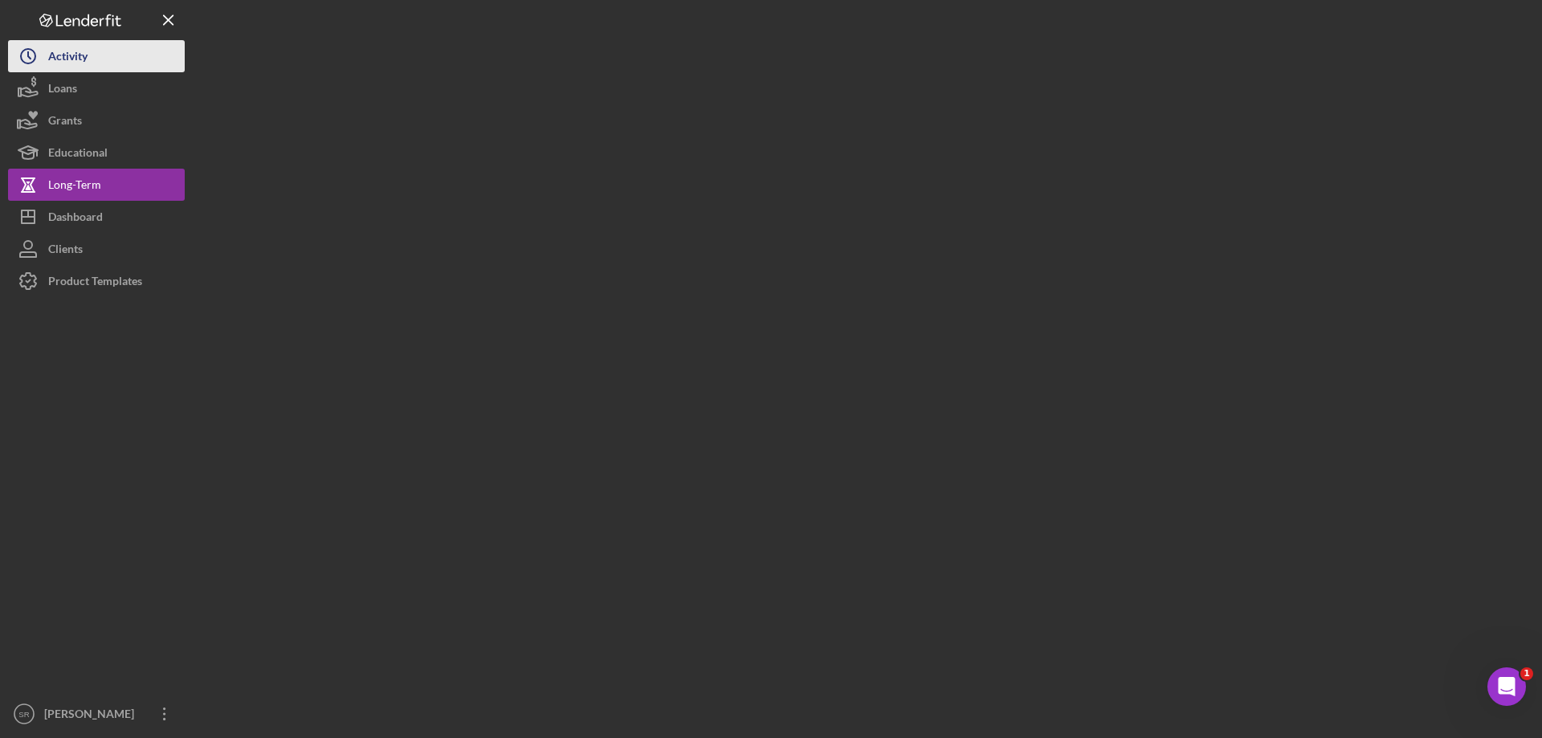
click at [48, 59] on div "Activity" at bounding box center [67, 58] width 39 height 36
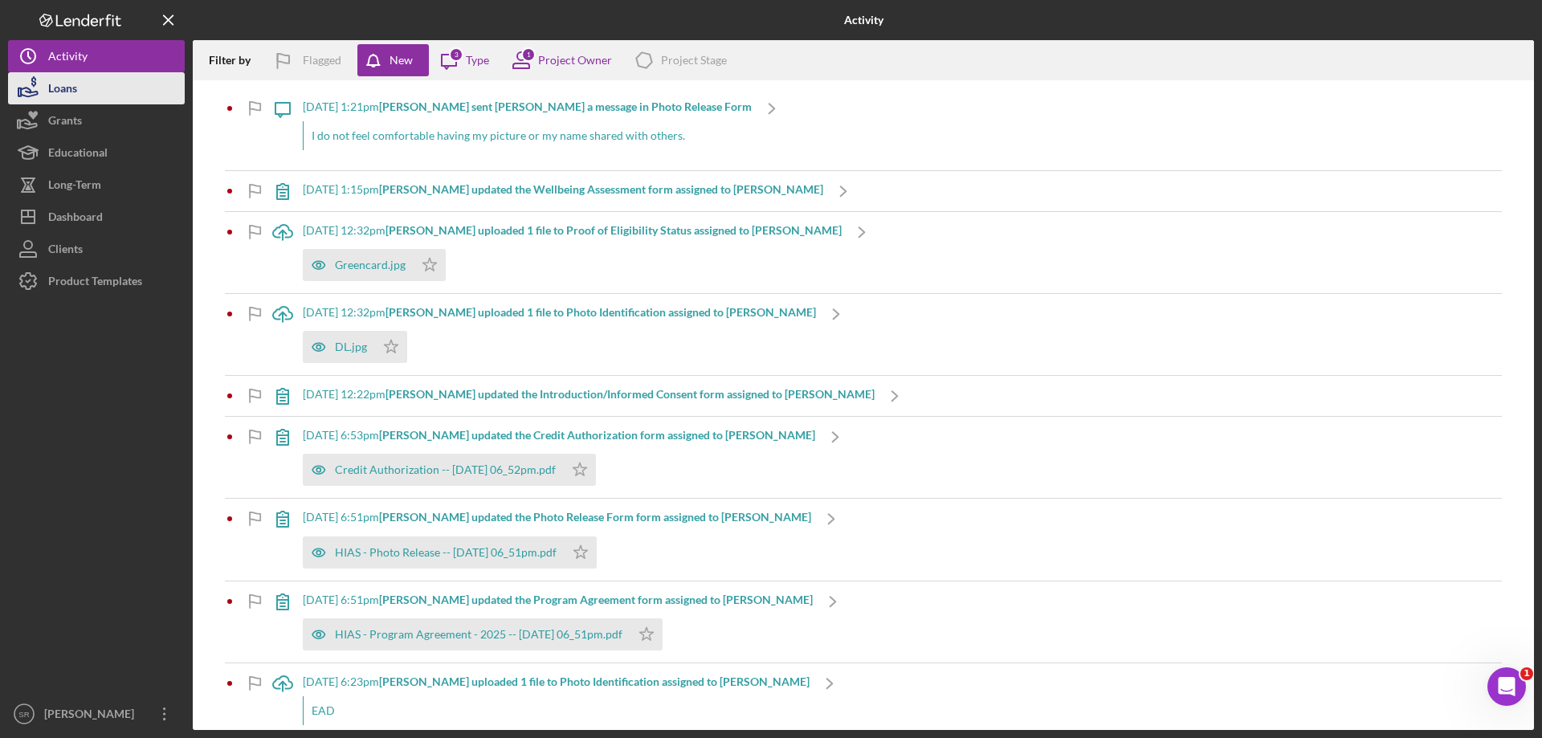
click at [59, 95] on div "Loans" at bounding box center [62, 90] width 29 height 36
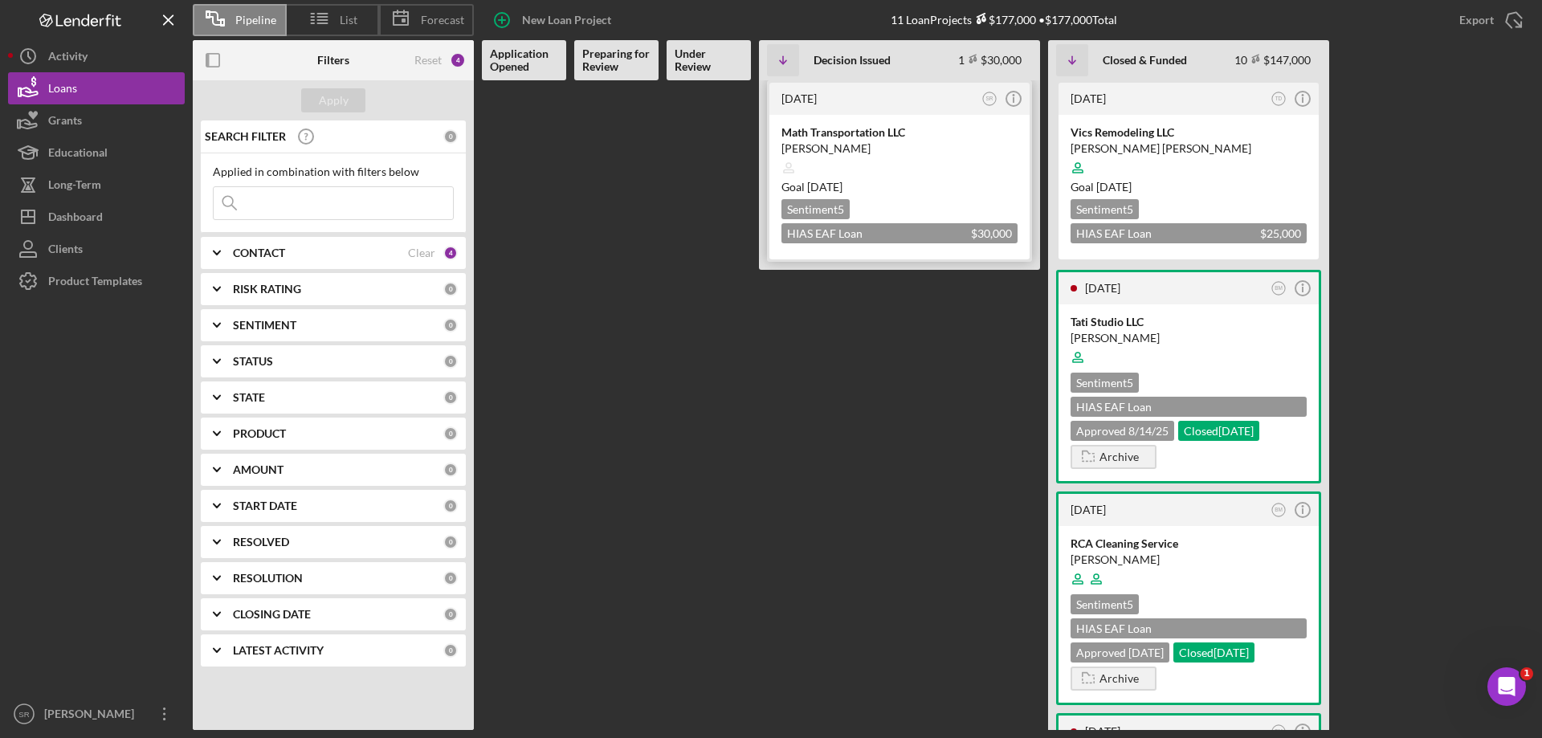
click at [960, 211] on div "Sentiment 5 HIAS EAF Loan Application_Ohio $30,000 $30,000" at bounding box center [899, 221] width 236 height 44
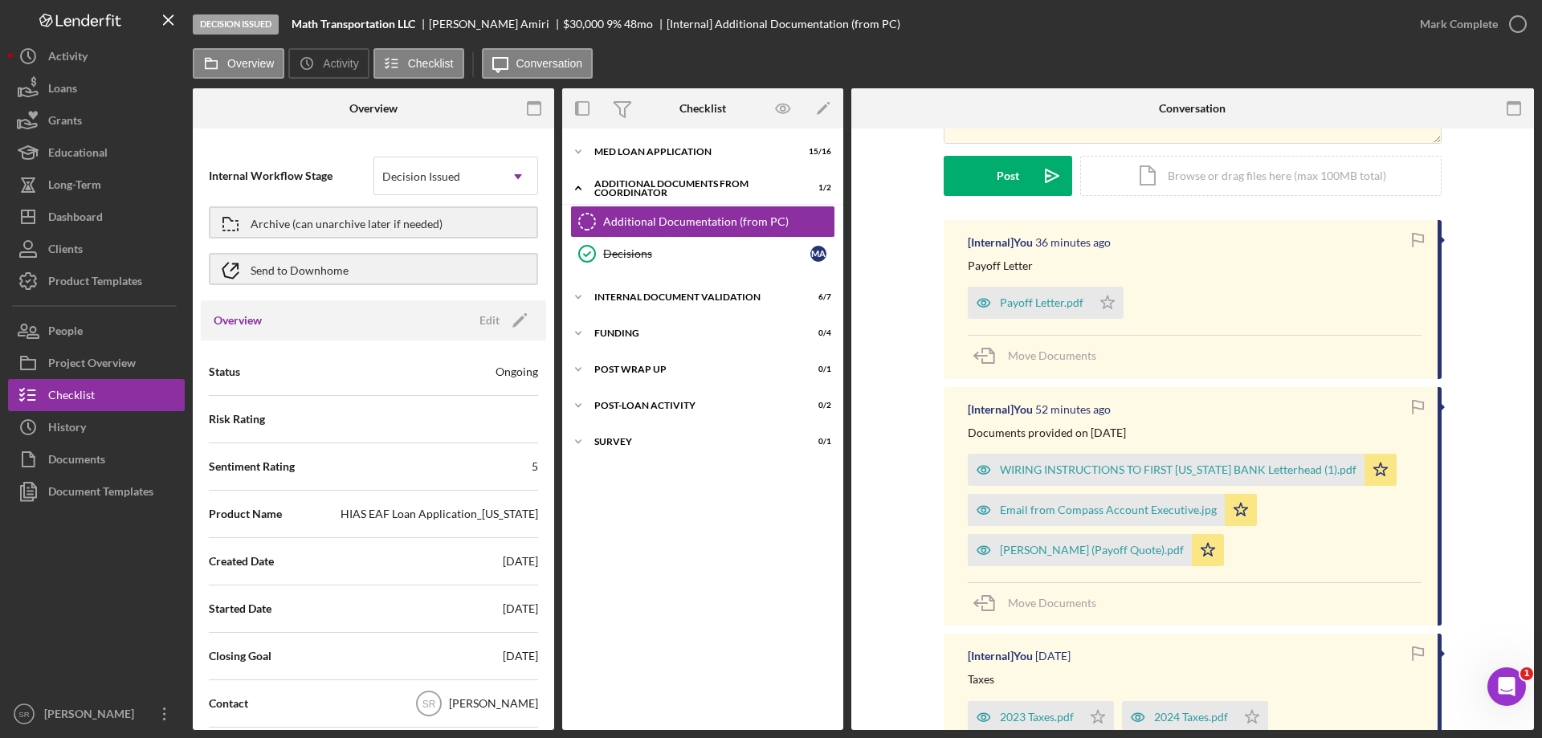
scroll to position [241, 0]
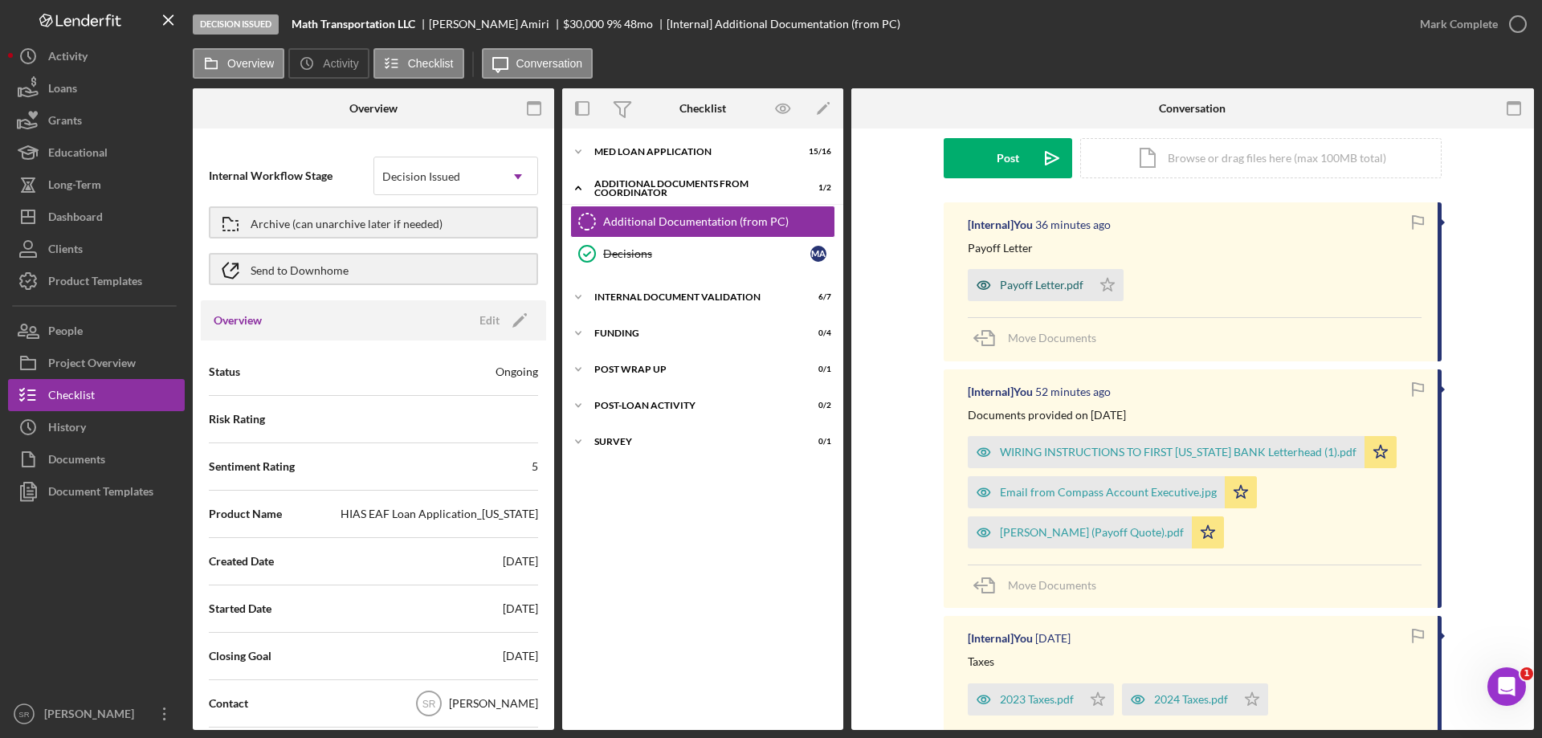
click at [1061, 280] on div "Payoff Letter.pdf" at bounding box center [1042, 285] width 84 height 13
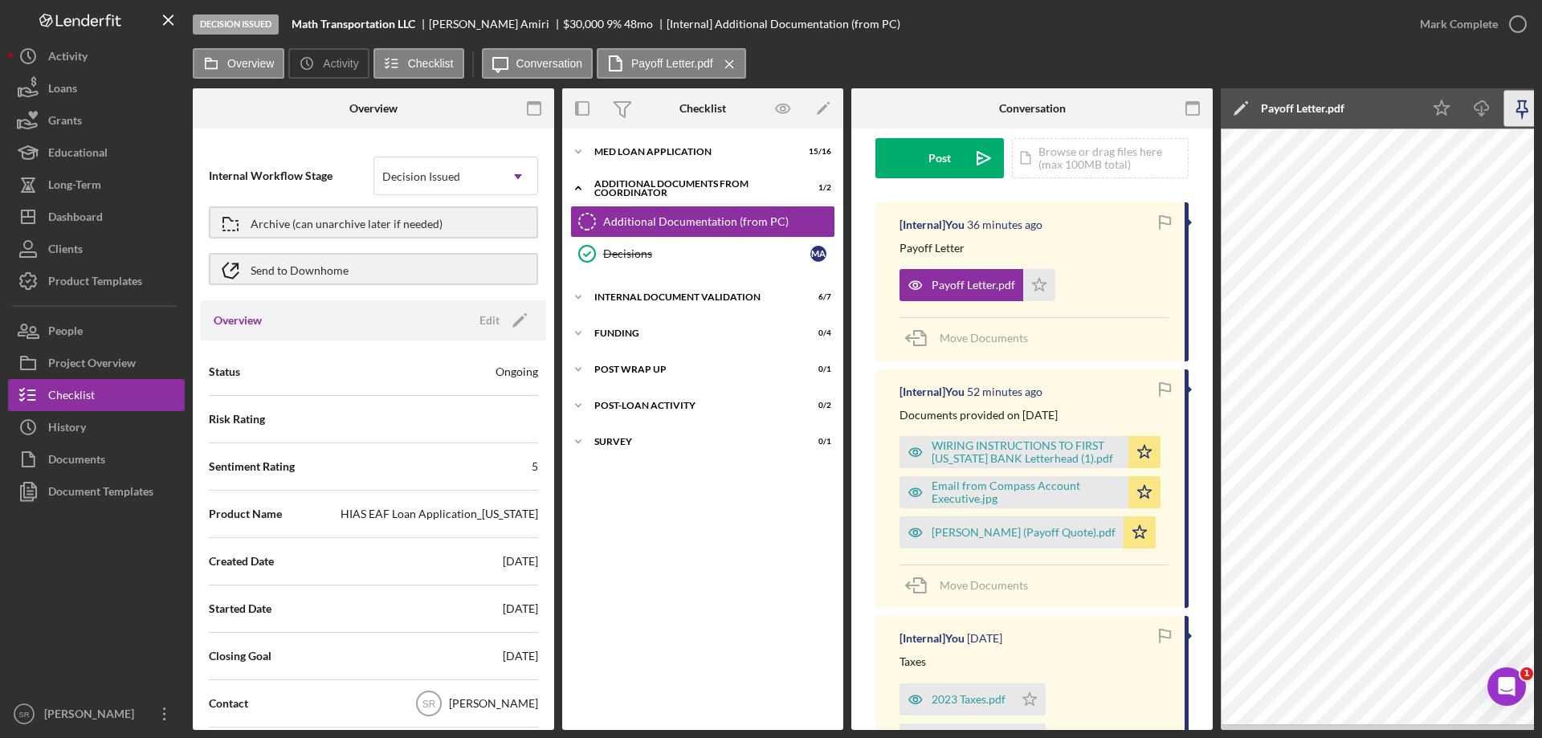
click at [1519, 104] on icon "button" at bounding box center [1521, 106] width 11 height 11
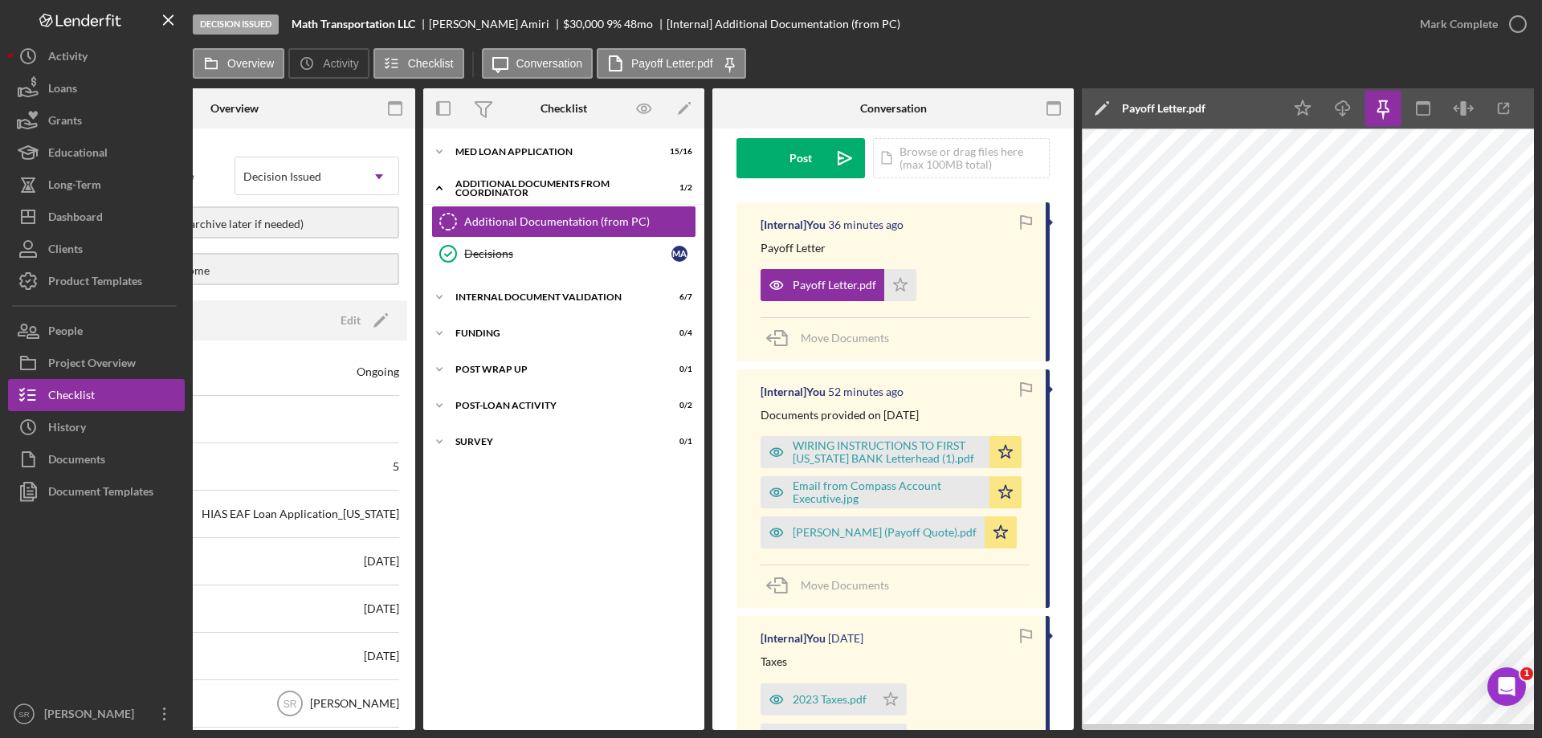
scroll to position [0, 169]
